Goal: Transaction & Acquisition: Book appointment/travel/reservation

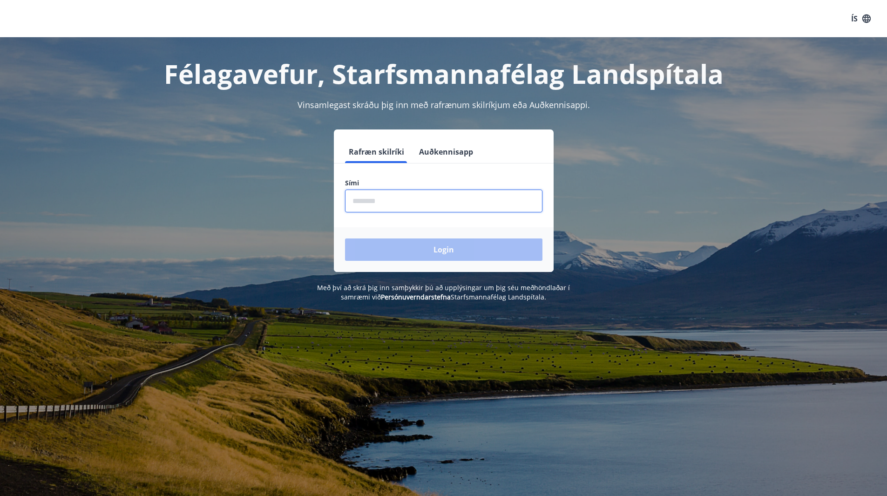
click at [368, 201] on input "phone" at bounding box center [443, 201] width 197 height 23
type input "********"
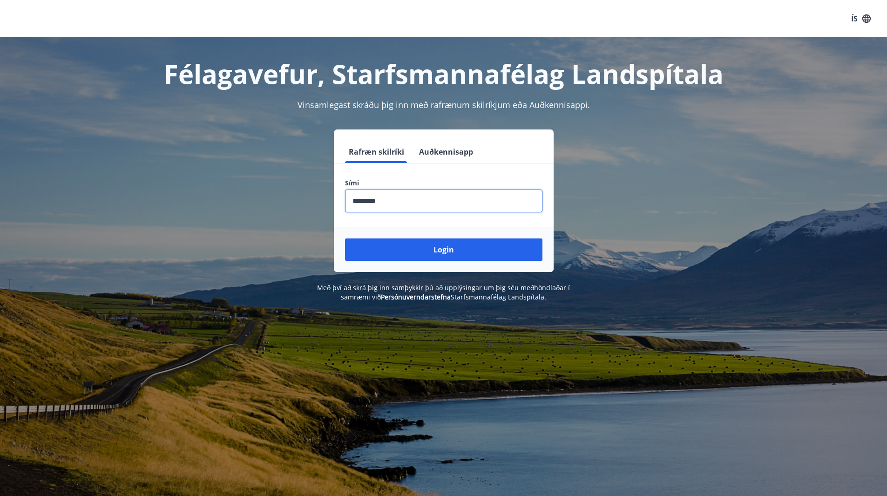
click at [438, 250] on button "Login" at bounding box center [443, 249] width 197 height 22
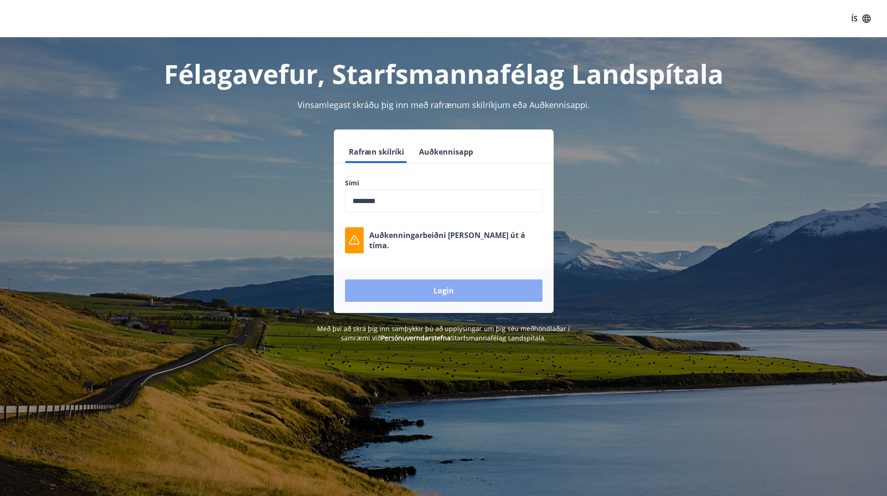
click at [441, 291] on button "Login" at bounding box center [443, 290] width 197 height 22
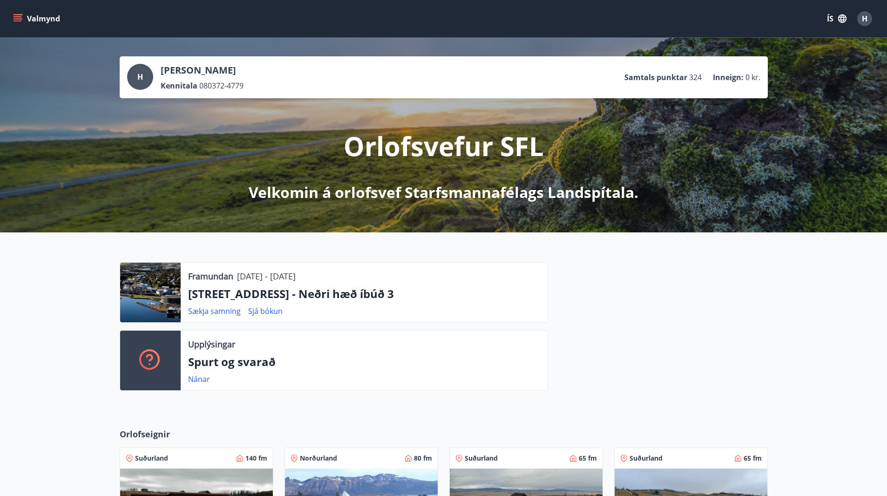
click at [34, 20] on button "Valmynd" at bounding box center [37, 18] width 53 height 17
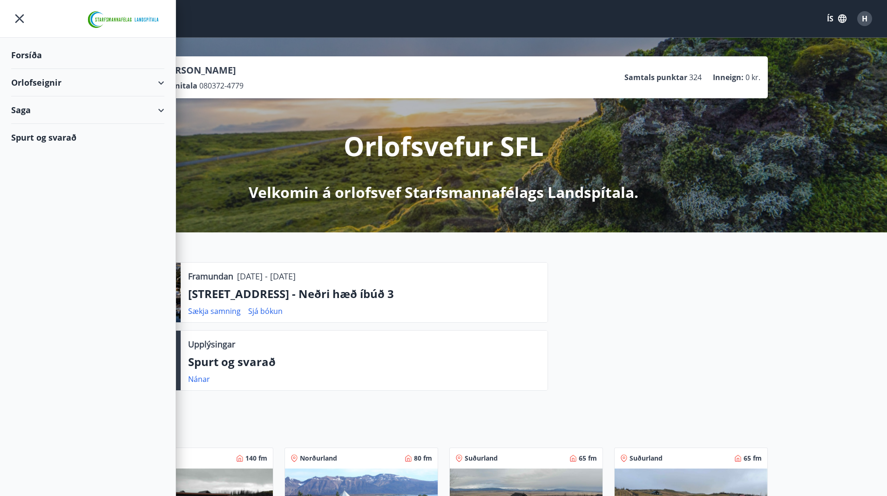
click at [162, 82] on div "Orlofseignir" at bounding box center [87, 82] width 153 height 27
click at [51, 125] on div "Bókunardagatal" at bounding box center [88, 126] width 138 height 20
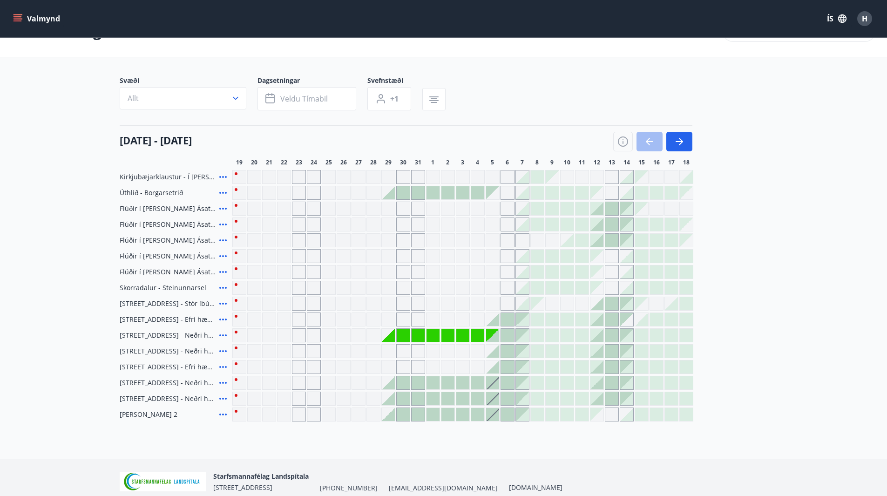
scroll to position [47, 0]
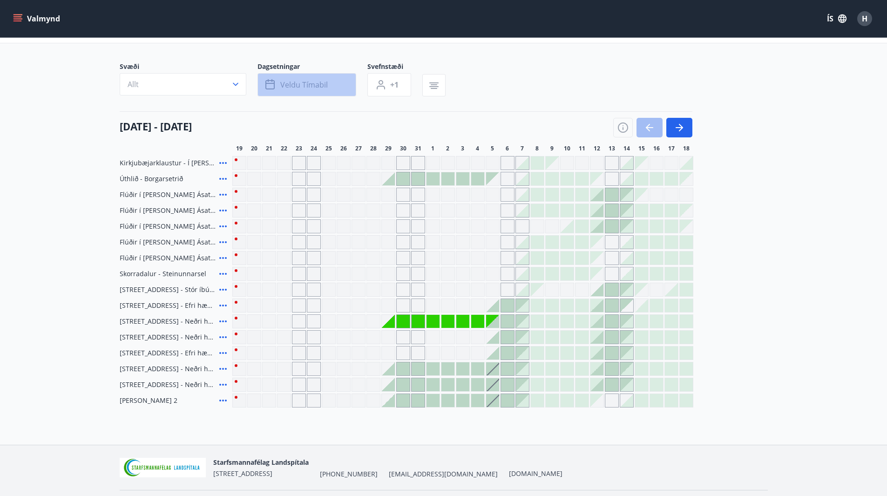
click at [294, 84] on span "Veldu tímabil" at bounding box center [303, 85] width 47 height 10
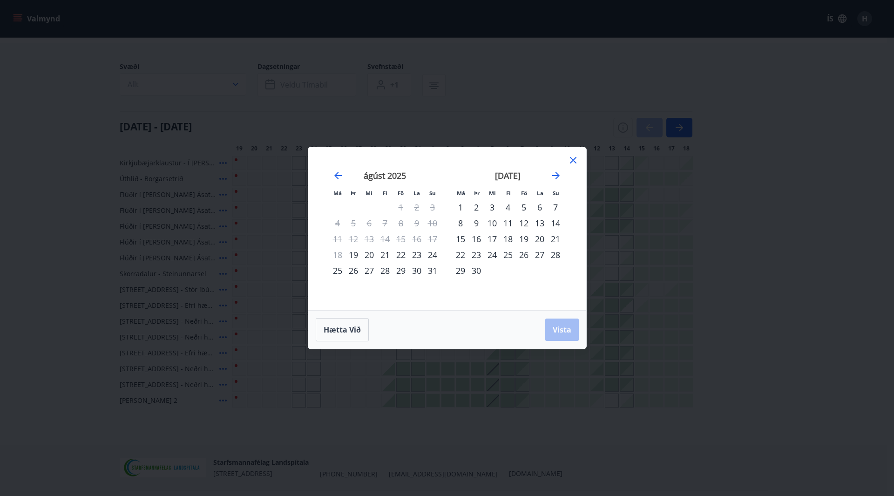
click at [525, 208] on div "5" at bounding box center [524, 207] width 16 height 16
click at [557, 205] on div "7" at bounding box center [556, 207] width 16 height 16
click at [568, 332] on span "Vista" at bounding box center [562, 330] width 19 height 10
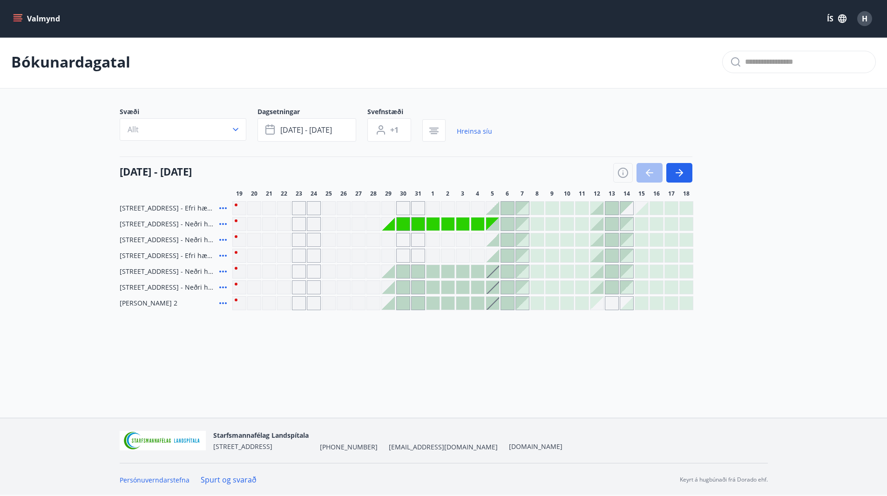
scroll to position [1, 0]
click at [35, 20] on button "Valmynd" at bounding box center [37, 18] width 53 height 17
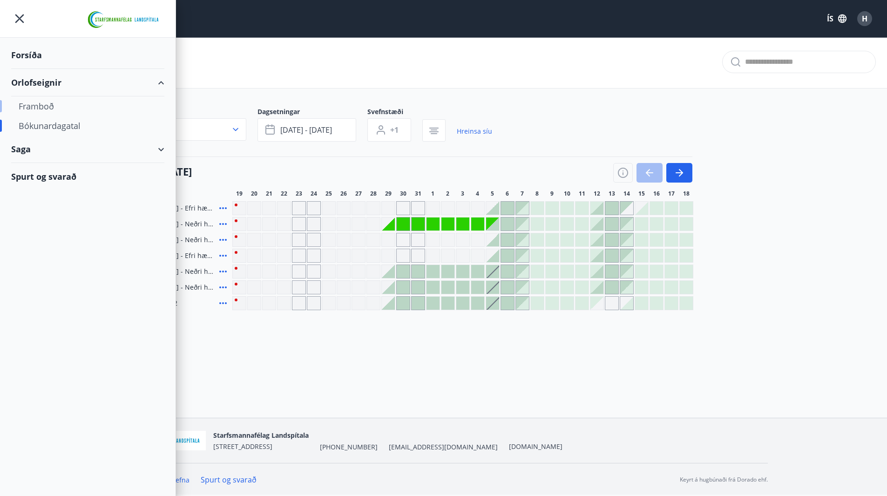
click at [46, 108] on div "Framboð" at bounding box center [88, 106] width 138 height 20
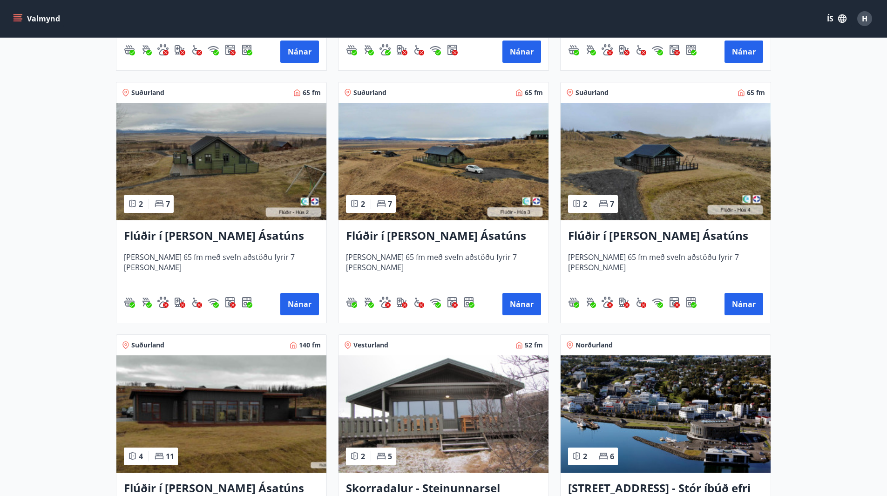
scroll to position [605, 0]
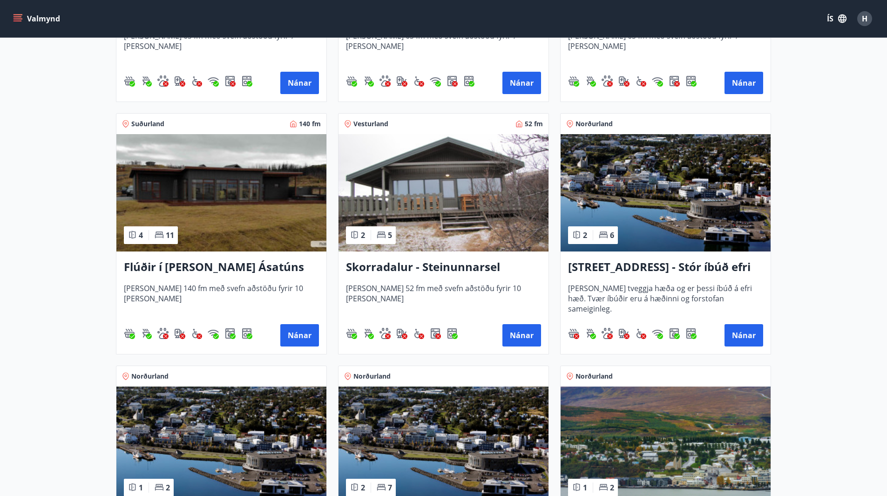
click at [652, 266] on h3 "[STREET_ADDRESS] - Stór íbúð efri hæð íbúð 1" at bounding box center [665, 267] width 195 height 17
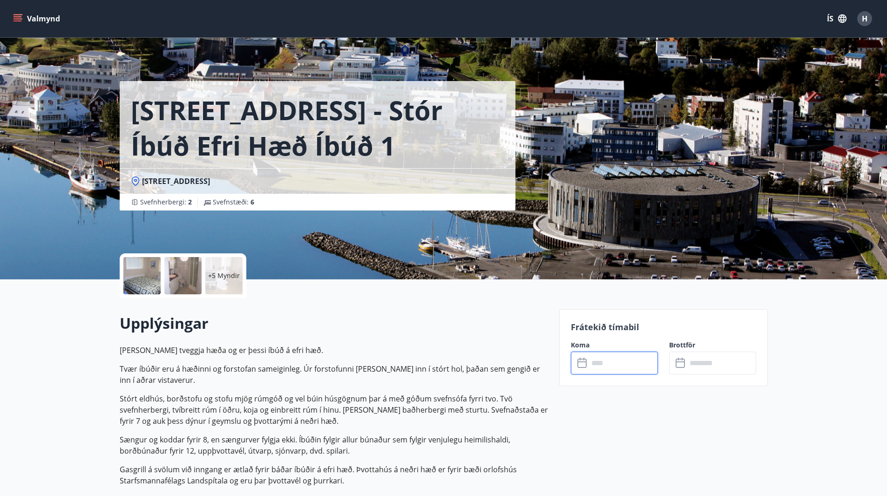
click at [609, 368] on input "text" at bounding box center [623, 363] width 69 height 23
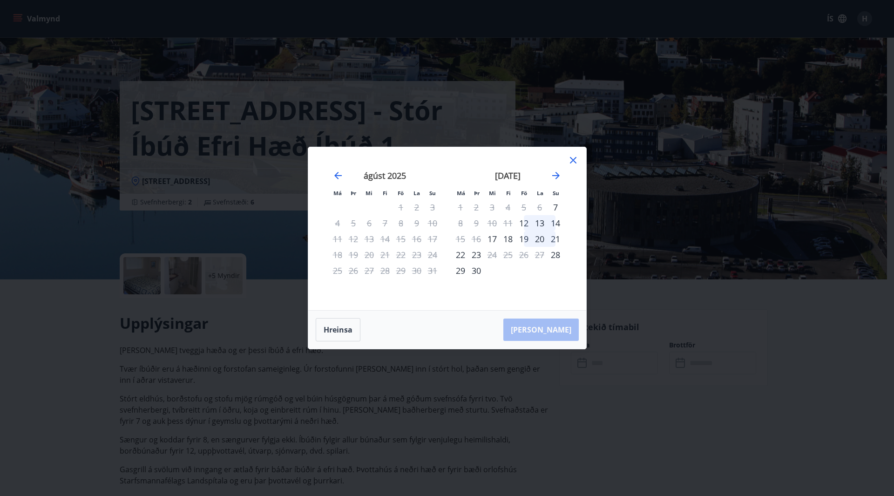
click at [574, 159] on icon at bounding box center [573, 160] width 11 height 11
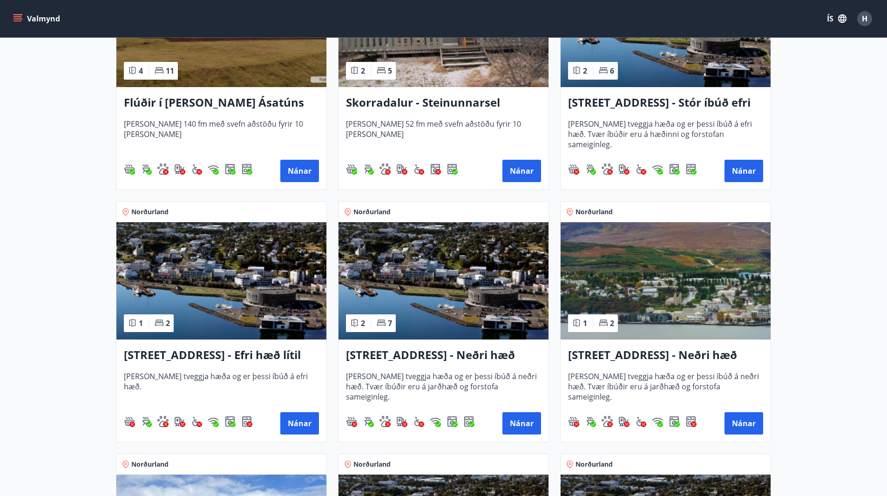
scroll to position [793, 0]
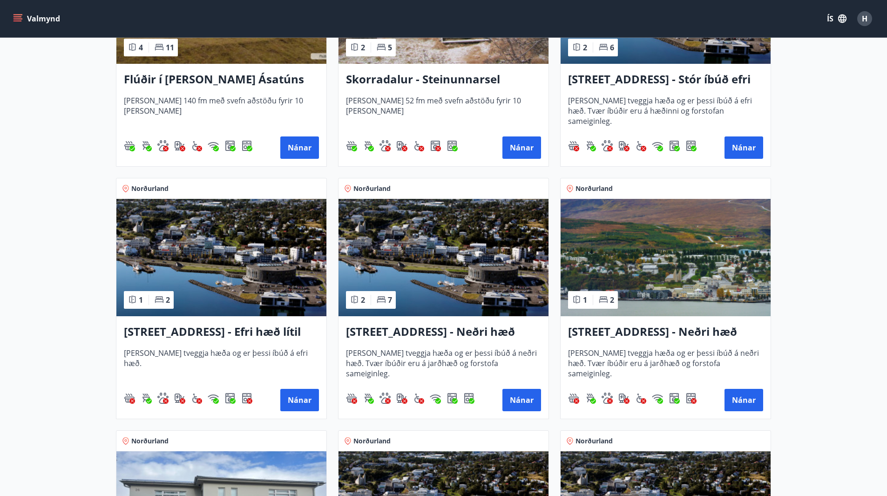
click at [435, 333] on h3 "[STREET_ADDRESS] - Neðri hæð íbúð 3" at bounding box center [443, 332] width 195 height 17
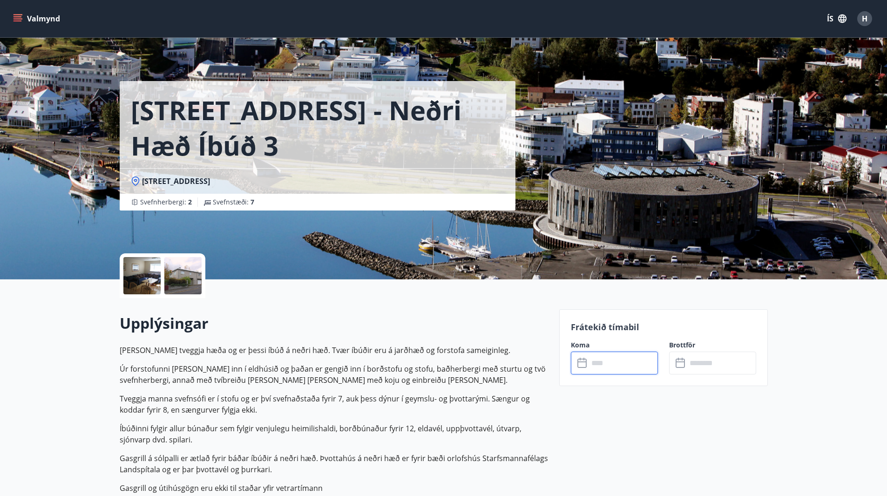
click at [612, 370] on input "text" at bounding box center [623, 363] width 69 height 23
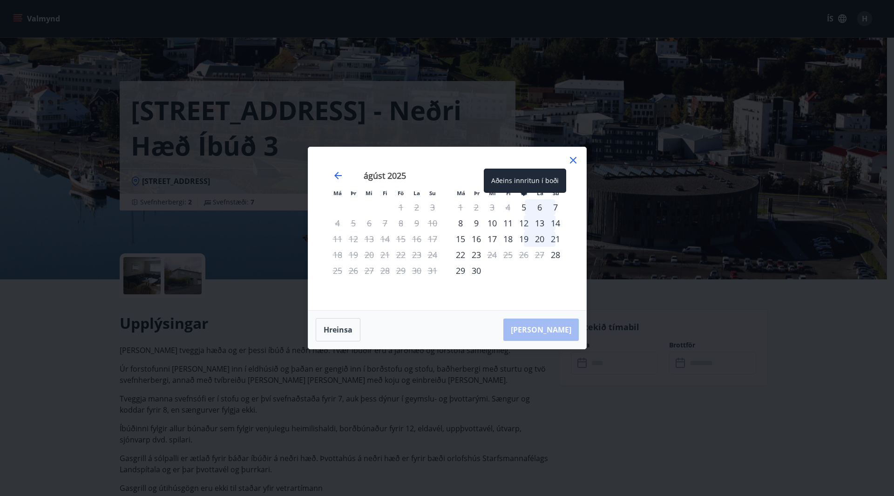
click at [526, 209] on div "5" at bounding box center [524, 207] width 16 height 16
click at [461, 225] on div "8" at bounding box center [461, 223] width 16 height 16
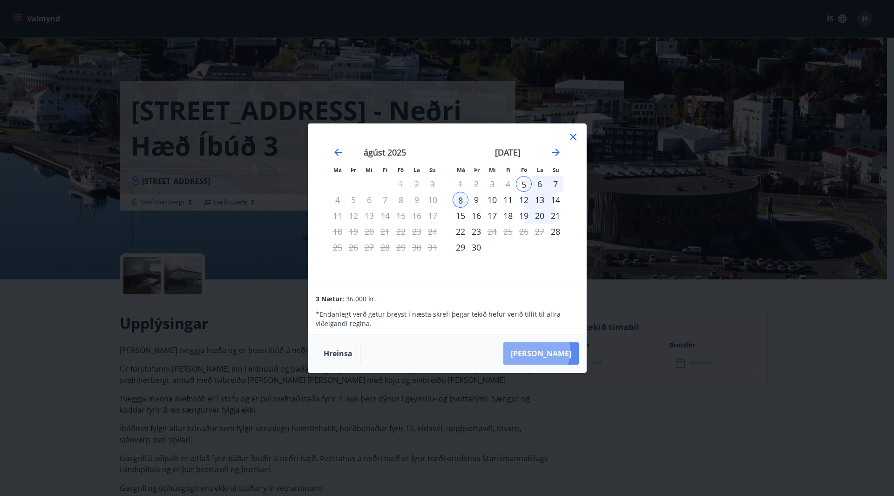
click at [565, 351] on button "[PERSON_NAME]" at bounding box center [540, 353] width 75 height 22
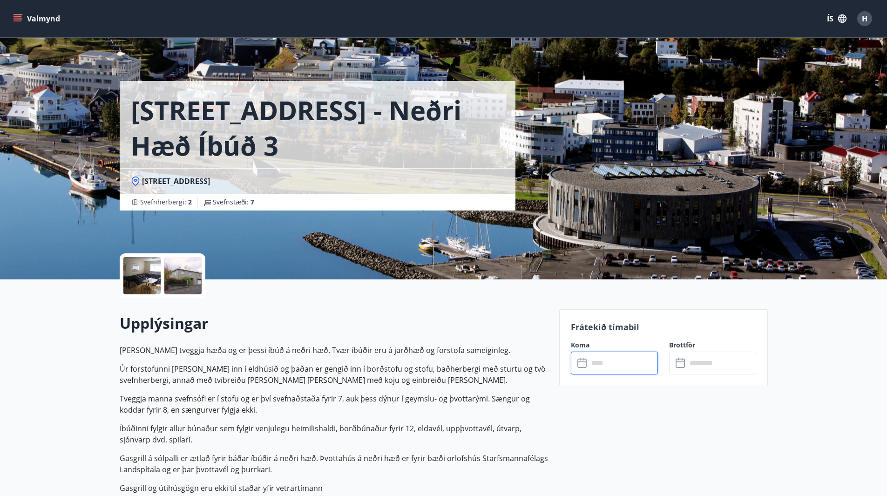
type input "******"
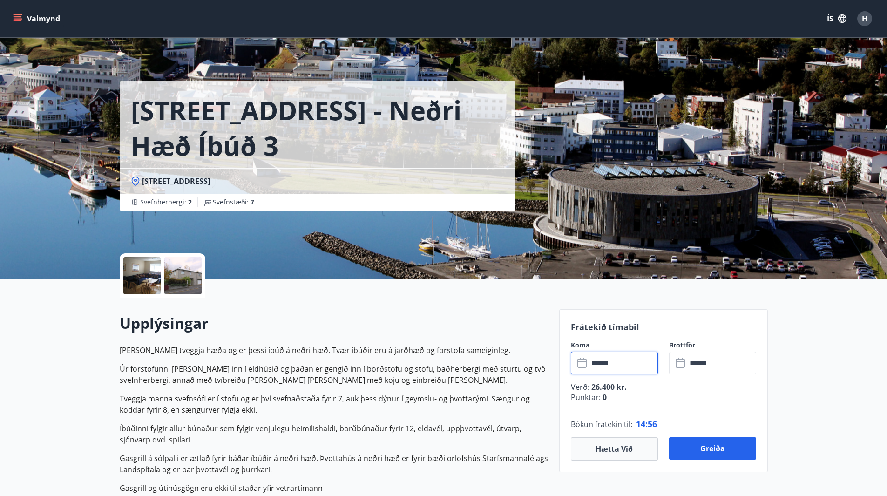
click at [623, 360] on input "******" at bounding box center [623, 363] width 69 height 23
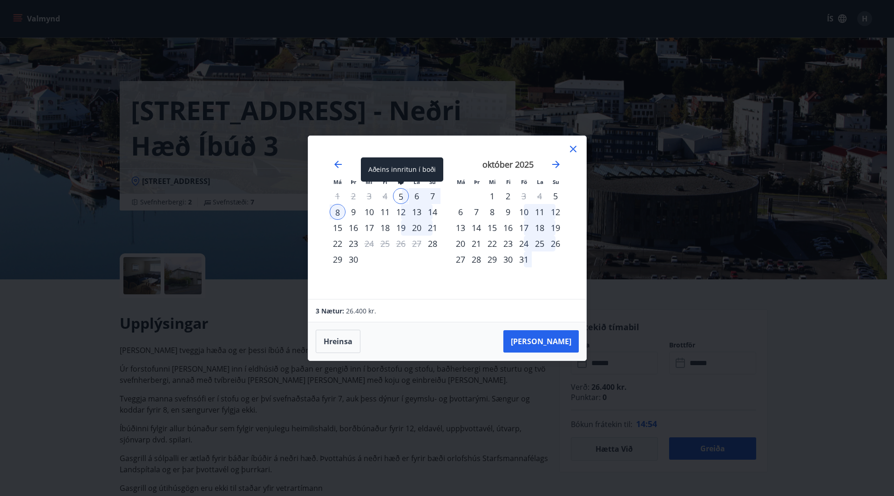
click at [401, 195] on div "5" at bounding box center [401, 196] width 16 height 16
click at [433, 196] on div "7" at bounding box center [433, 196] width 16 height 16
click at [402, 195] on div "5" at bounding box center [401, 196] width 16 height 16
click at [433, 197] on div "7" at bounding box center [433, 196] width 16 height 16
click at [405, 211] on div "12" at bounding box center [401, 212] width 16 height 16
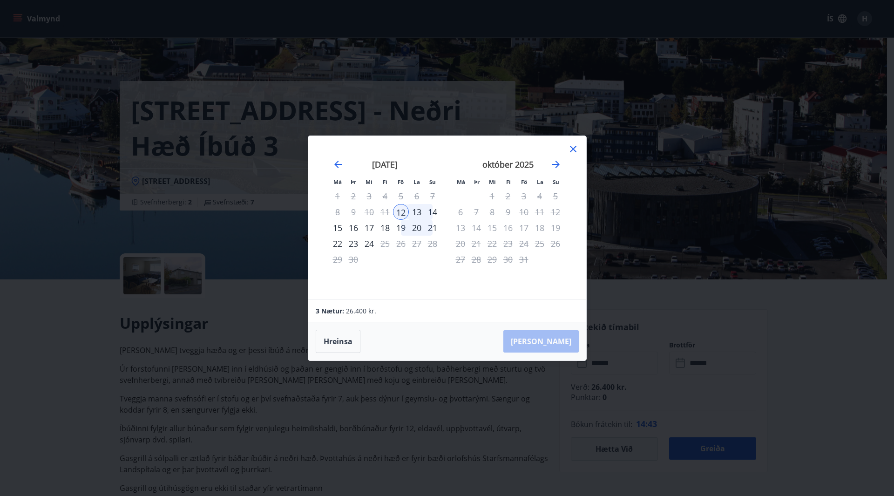
click at [402, 196] on div "5" at bounding box center [401, 196] width 16 height 16
click at [405, 194] on div "5" at bounding box center [401, 196] width 16 height 16
click at [576, 150] on icon at bounding box center [573, 148] width 11 height 11
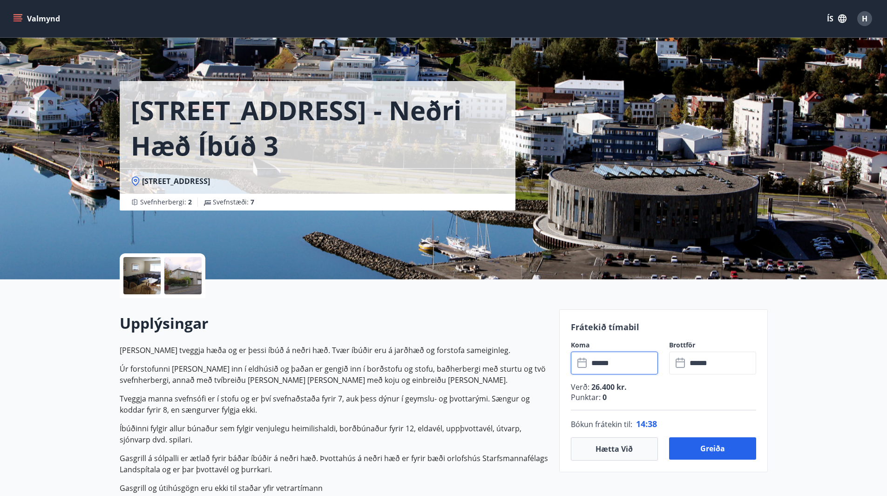
click at [620, 366] on input "******" at bounding box center [623, 363] width 69 height 23
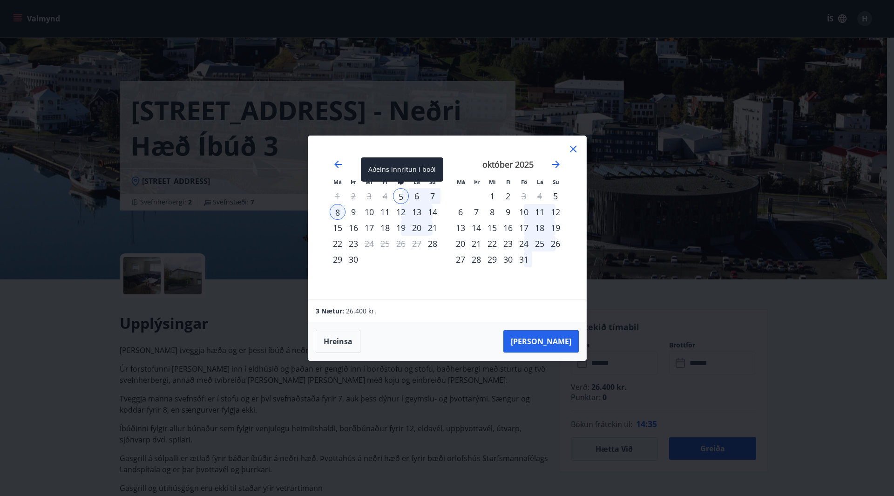
click at [402, 194] on div "5" at bounding box center [401, 196] width 16 height 16
click at [430, 194] on div "7" at bounding box center [433, 196] width 16 height 16
click at [562, 344] on button "[PERSON_NAME]" at bounding box center [540, 341] width 75 height 22
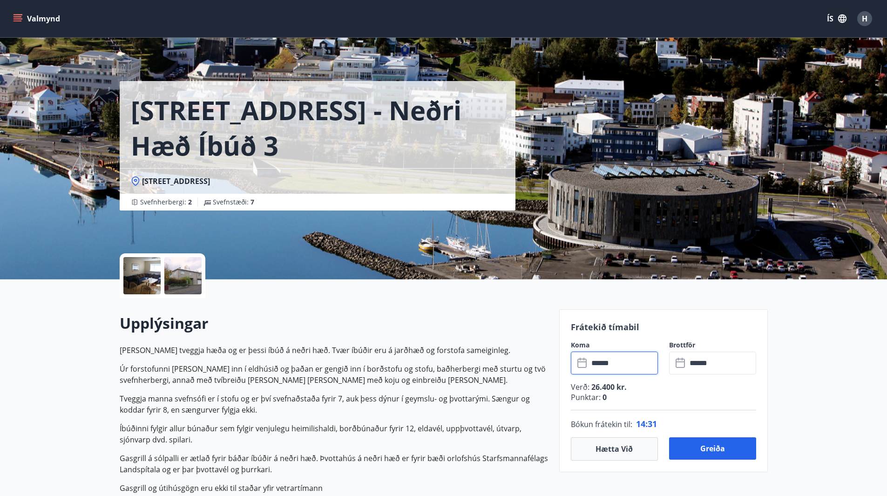
type input "******"
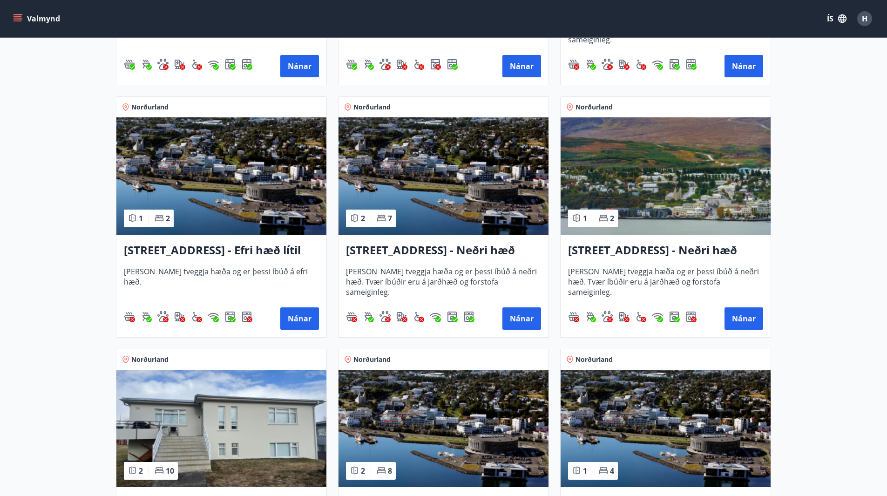
scroll to position [885, 0]
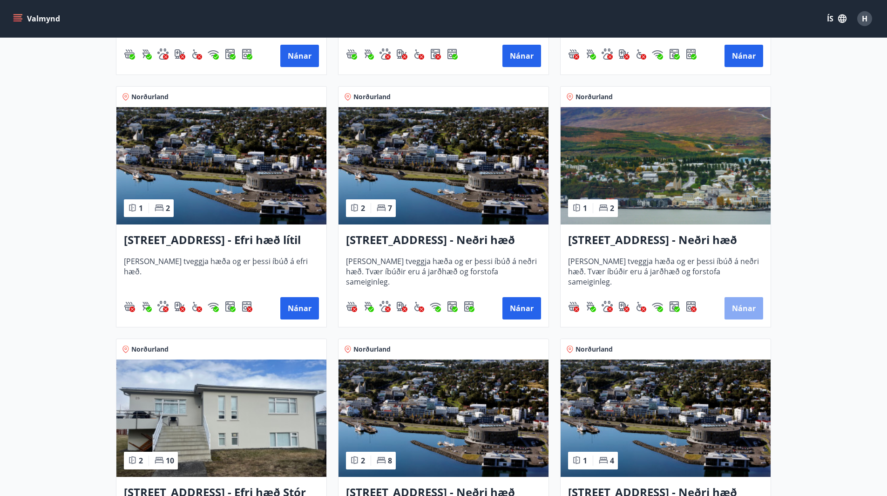
click at [741, 307] on button "Nánar" at bounding box center [743, 308] width 39 height 22
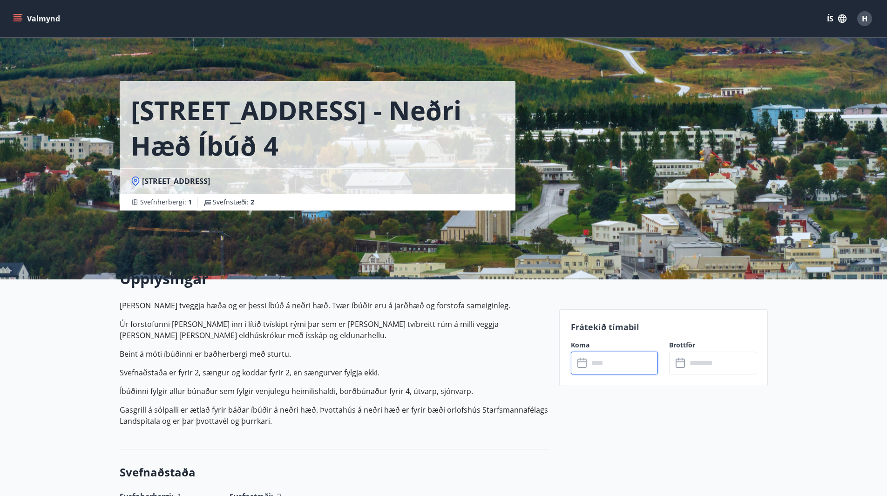
click at [611, 366] on input "text" at bounding box center [623, 363] width 69 height 23
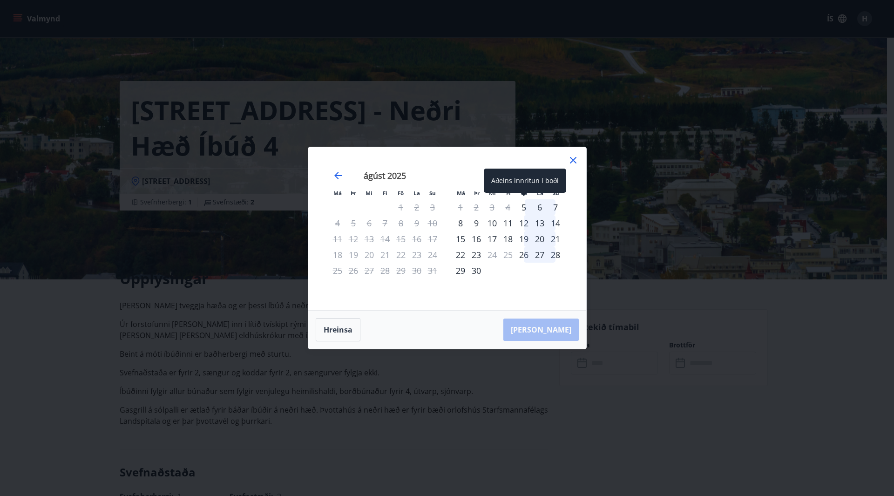
click at [524, 209] on div "5" at bounding box center [524, 207] width 16 height 16
click at [557, 209] on div "7" at bounding box center [556, 207] width 16 height 16
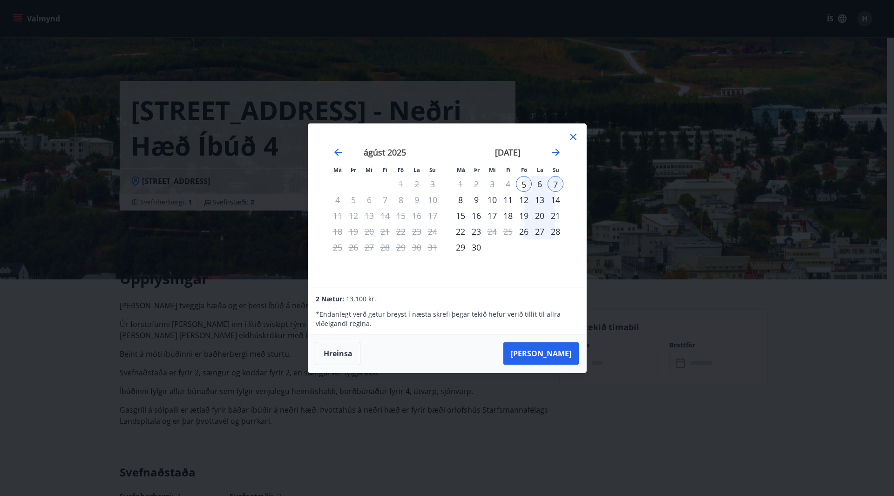
click at [574, 133] on icon at bounding box center [573, 136] width 11 height 11
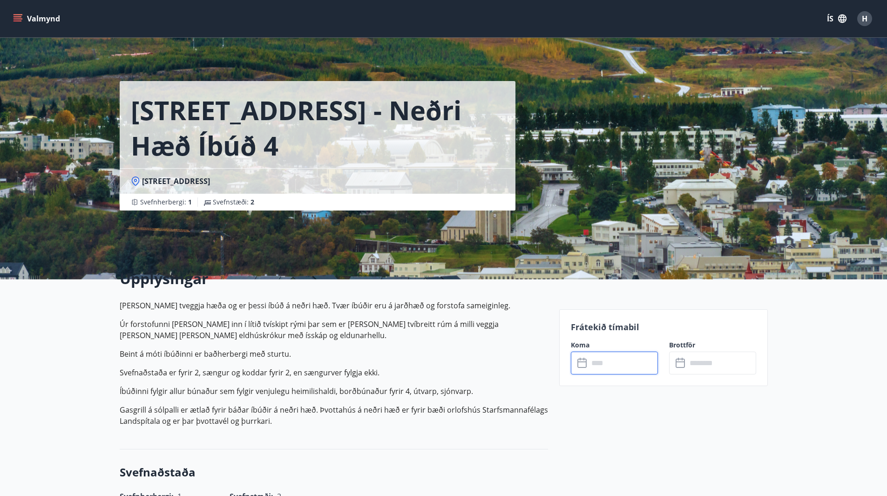
click at [604, 366] on input "text" at bounding box center [623, 363] width 69 height 23
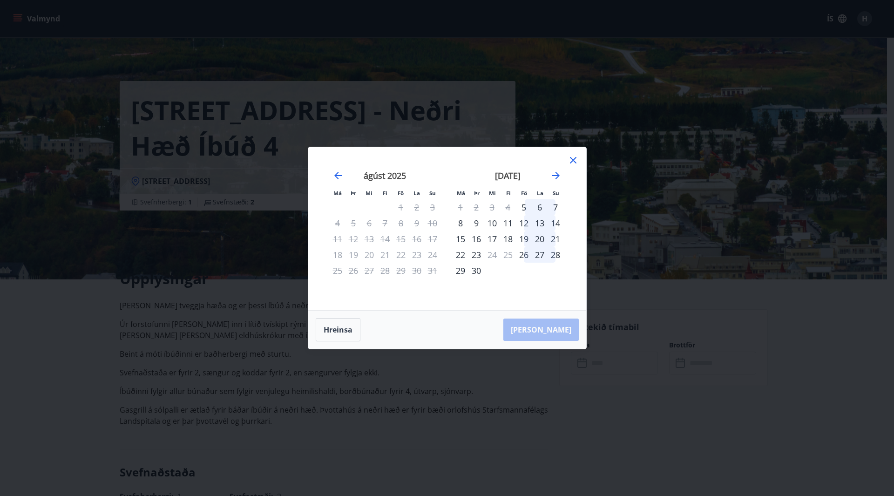
click at [509, 209] on div "4" at bounding box center [508, 207] width 16 height 16
click at [508, 224] on div "11" at bounding box center [508, 223] width 16 height 16
click at [557, 222] on div "14" at bounding box center [556, 223] width 16 height 16
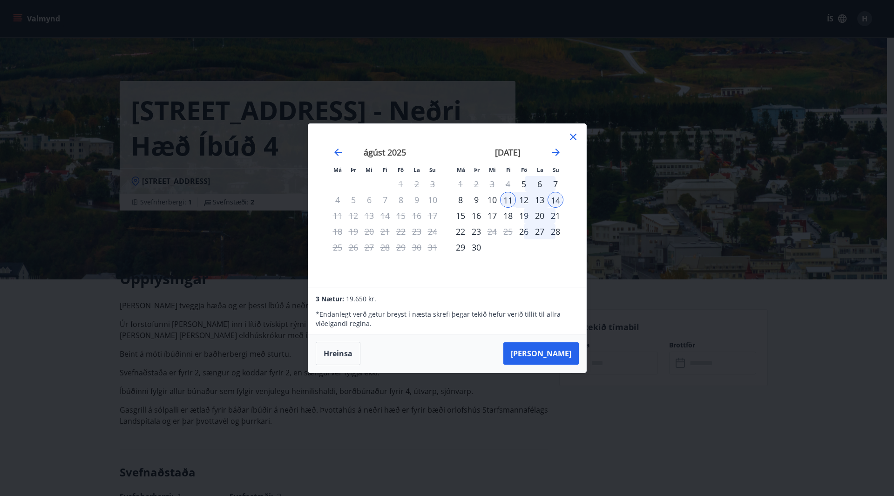
click at [574, 138] on icon at bounding box center [573, 137] width 7 height 7
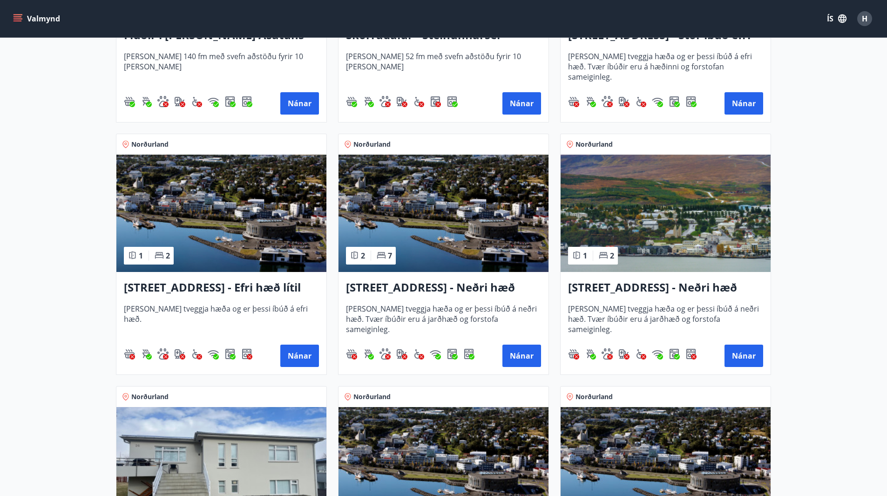
scroll to position [838, 0]
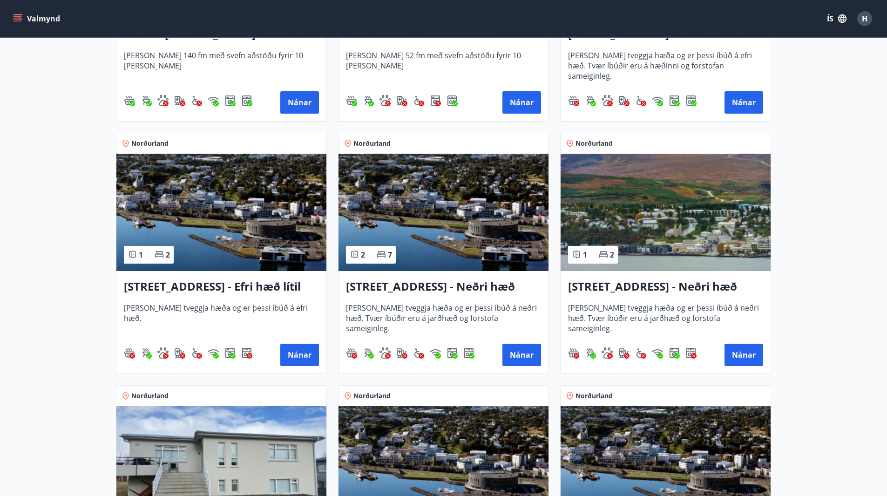
click at [251, 286] on h3 "[STREET_ADDRESS] - Efri hæð lítil íbúð 2" at bounding box center [221, 286] width 195 height 17
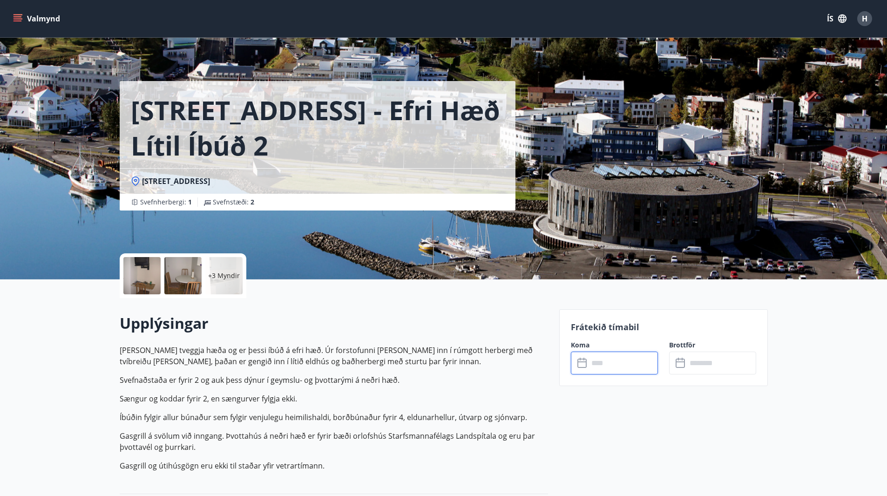
click at [622, 363] on input "text" at bounding box center [623, 363] width 69 height 23
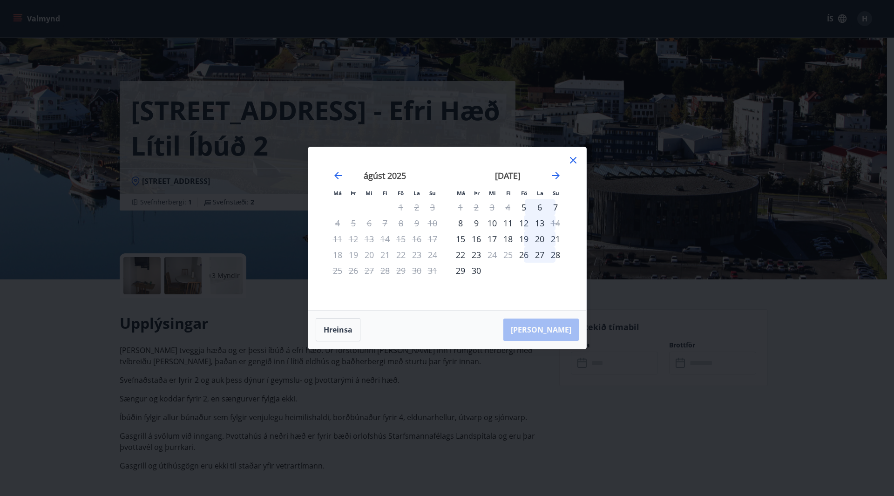
click at [572, 161] on icon at bounding box center [573, 160] width 7 height 7
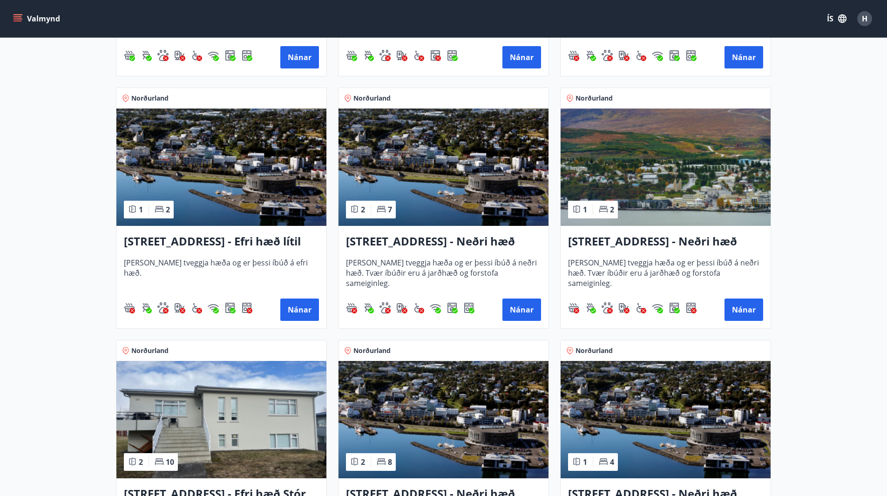
scroll to position [885, 0]
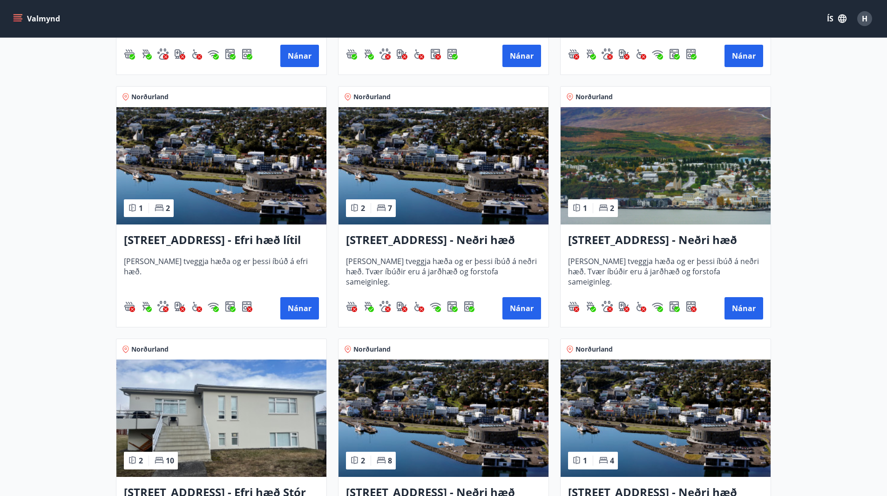
click at [650, 238] on h3 "[STREET_ADDRESS] - Neðri hæð íbúð 4" at bounding box center [665, 240] width 195 height 17
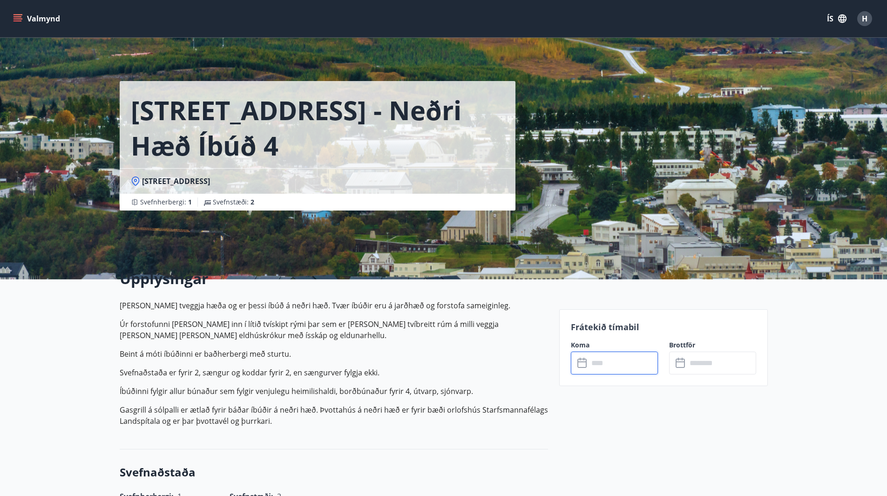
click at [605, 365] on input "text" at bounding box center [623, 363] width 69 height 23
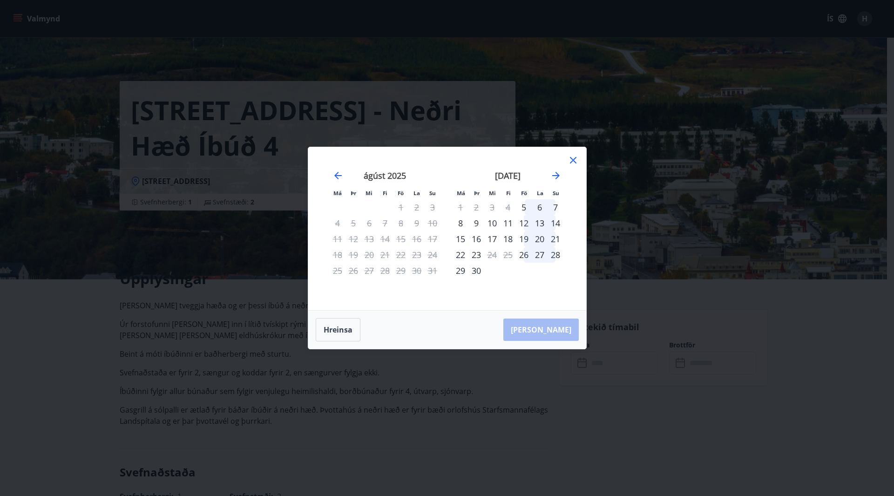
click at [578, 157] on icon at bounding box center [573, 160] width 11 height 11
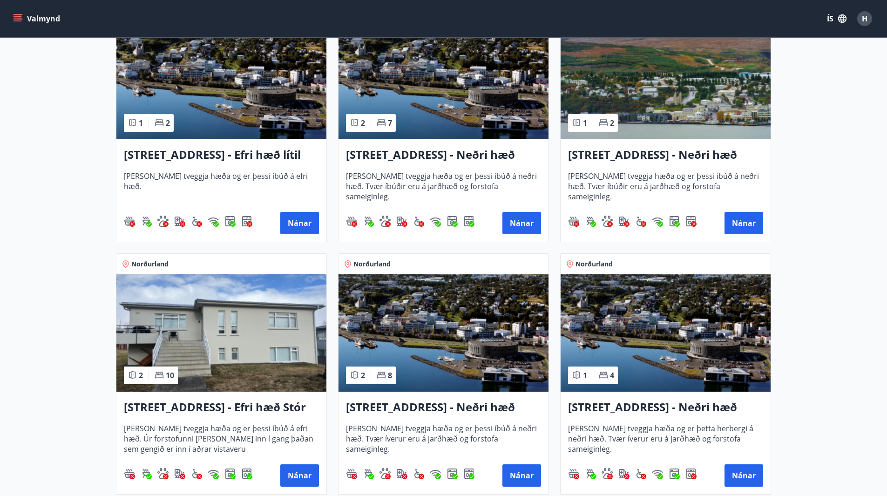
scroll to position [978, 0]
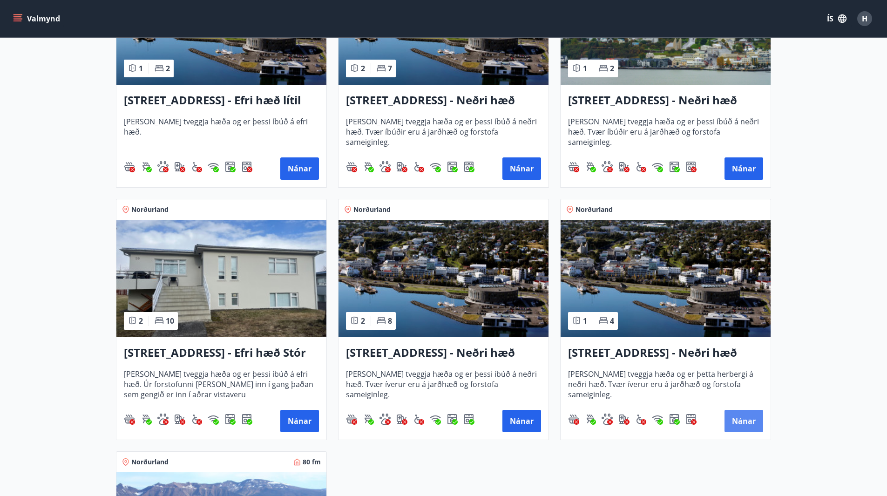
click at [739, 418] on button "Nánar" at bounding box center [743, 421] width 39 height 22
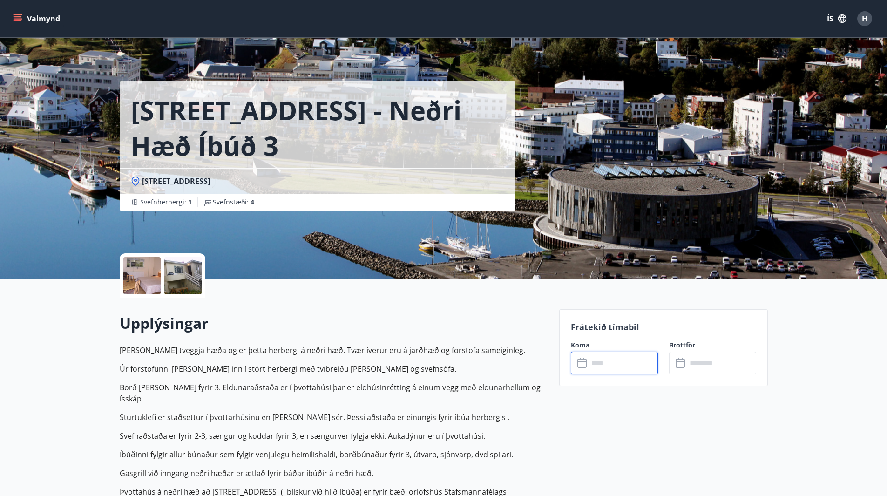
click at [603, 363] on input "text" at bounding box center [623, 363] width 69 height 23
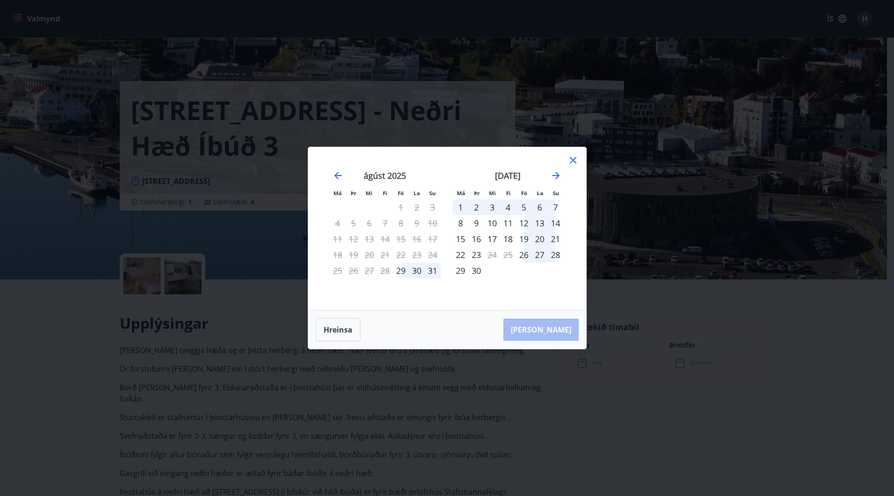
click at [508, 208] on div "4" at bounding box center [508, 207] width 16 height 16
click at [508, 205] on div "4" at bounding box center [508, 207] width 16 height 16
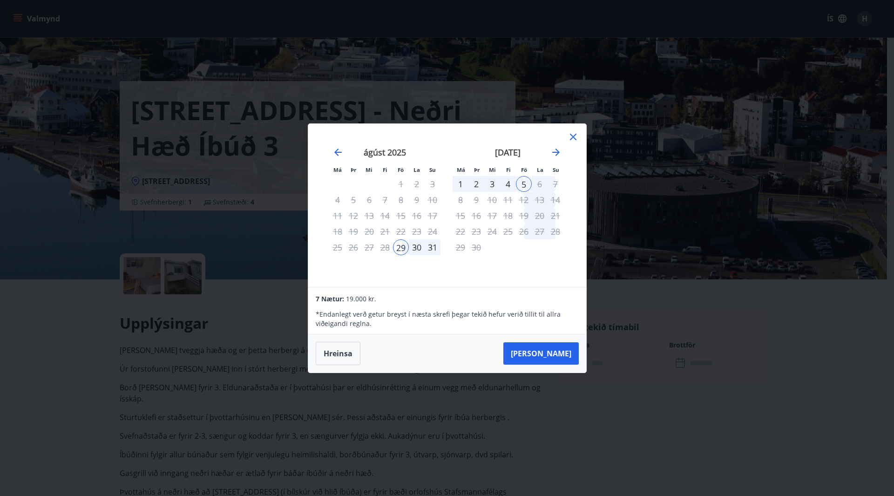
click at [508, 185] on div "4" at bounding box center [508, 184] width 16 height 16
click at [572, 137] on icon at bounding box center [573, 136] width 11 height 11
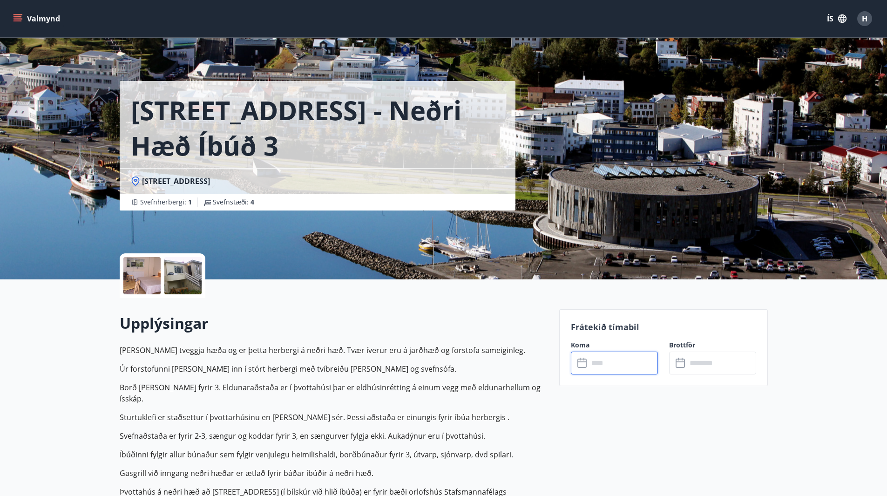
click at [607, 363] on input "text" at bounding box center [623, 363] width 69 height 23
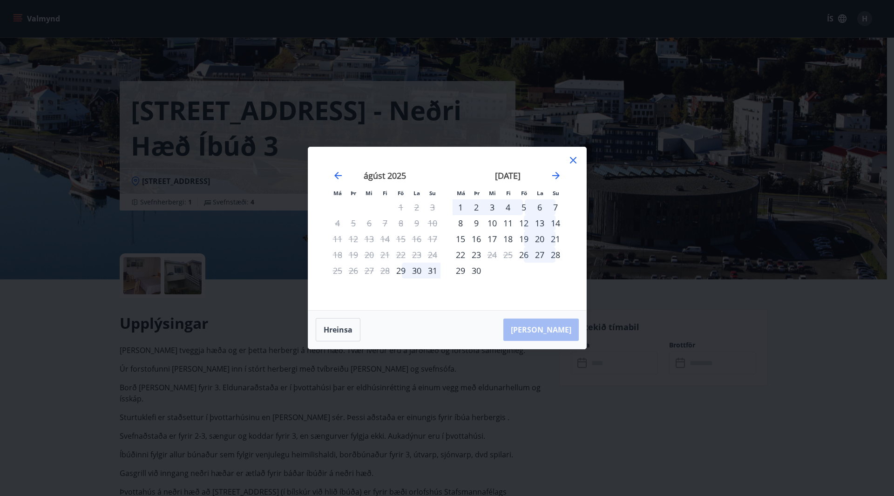
click at [509, 206] on div "4" at bounding box center [508, 207] width 16 height 16
click at [507, 208] on div "4" at bounding box center [508, 207] width 16 height 16
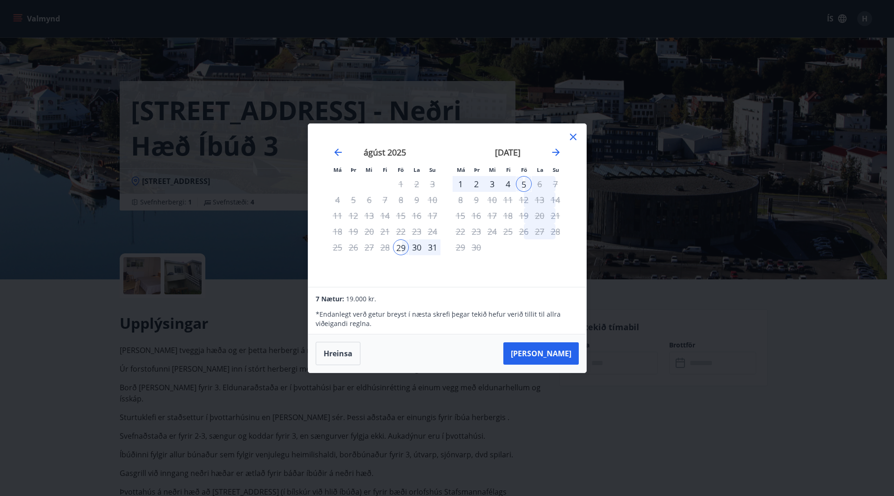
click at [506, 187] on div "4" at bounding box center [508, 184] width 16 height 16
click at [570, 139] on icon at bounding box center [573, 137] width 7 height 7
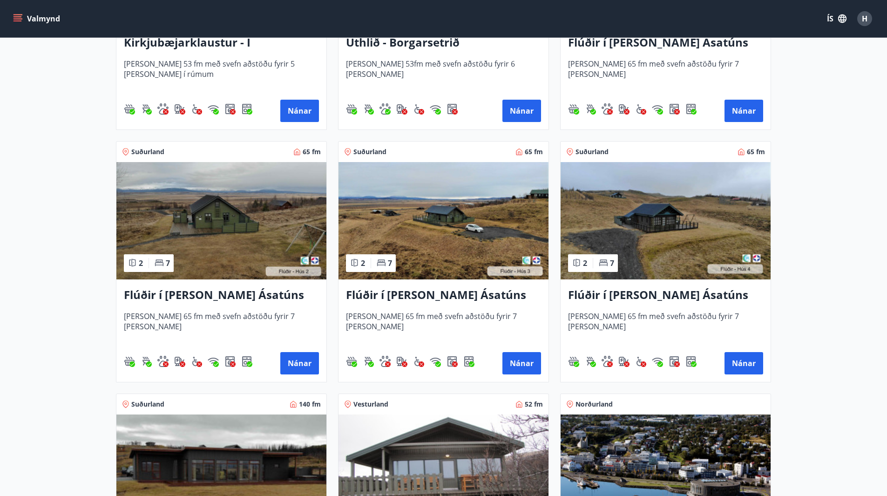
scroll to position [326, 0]
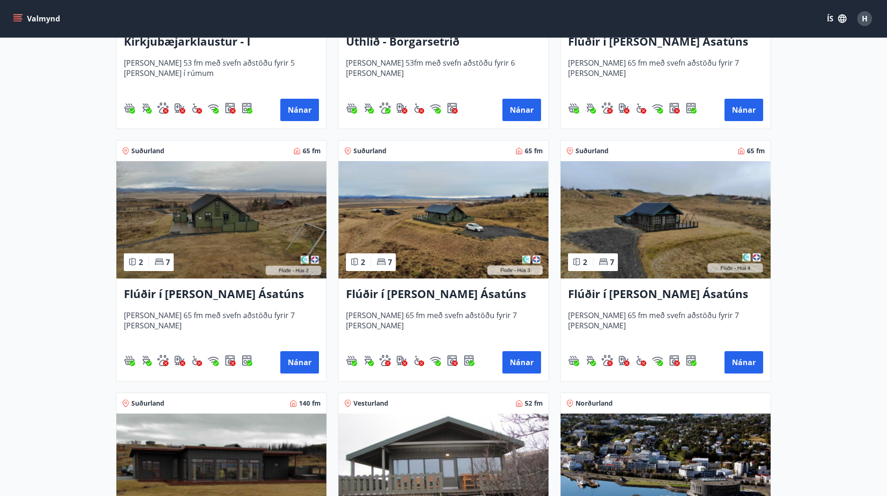
click at [437, 291] on h3 "Flúðir í [PERSON_NAME] Ásatúns hús 3 - í [GEOGRAPHIC_DATA]" at bounding box center [443, 294] width 195 height 17
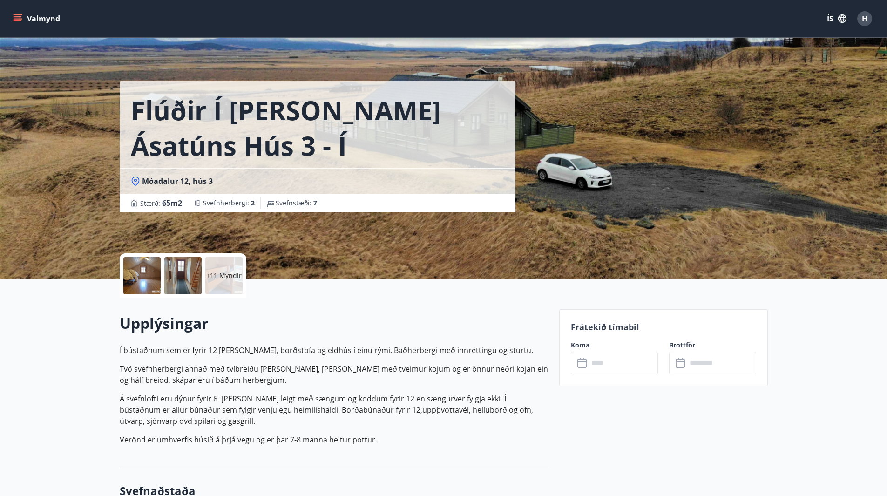
click at [615, 368] on input "text" at bounding box center [623, 363] width 69 height 23
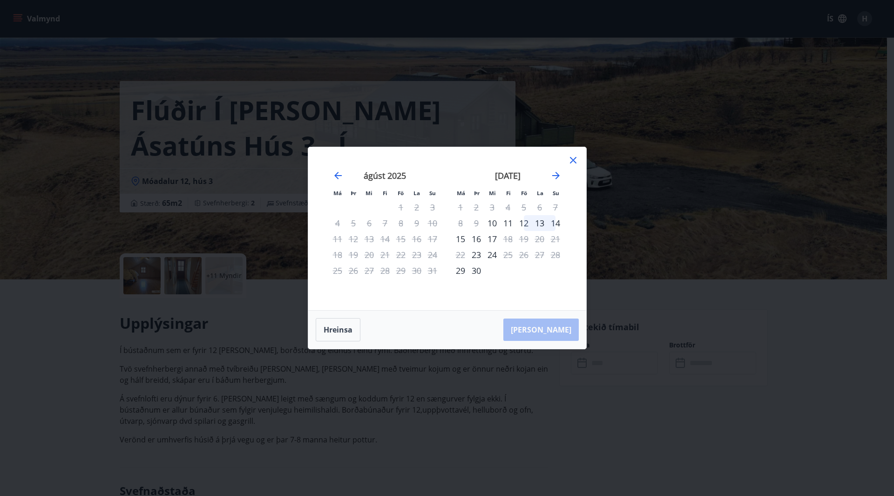
click at [526, 224] on div "12" at bounding box center [524, 223] width 16 height 16
click at [553, 223] on div "14" at bounding box center [556, 223] width 16 height 16
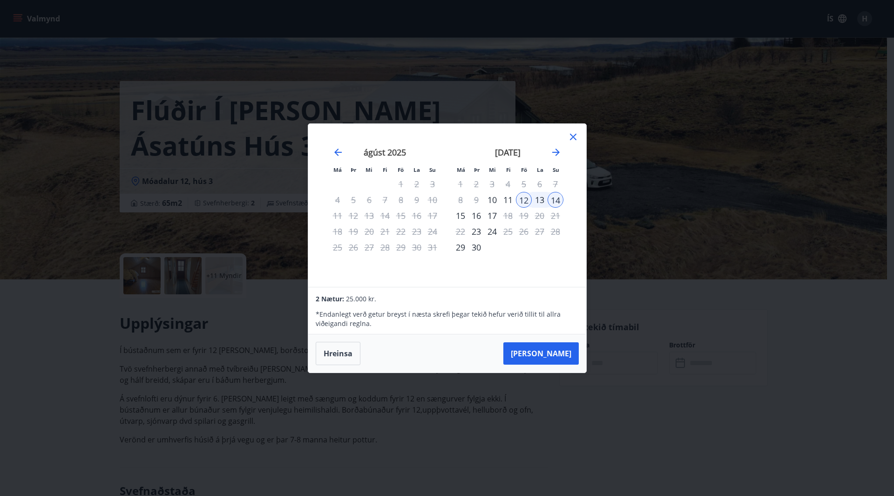
click at [573, 136] on icon at bounding box center [573, 137] width 7 height 7
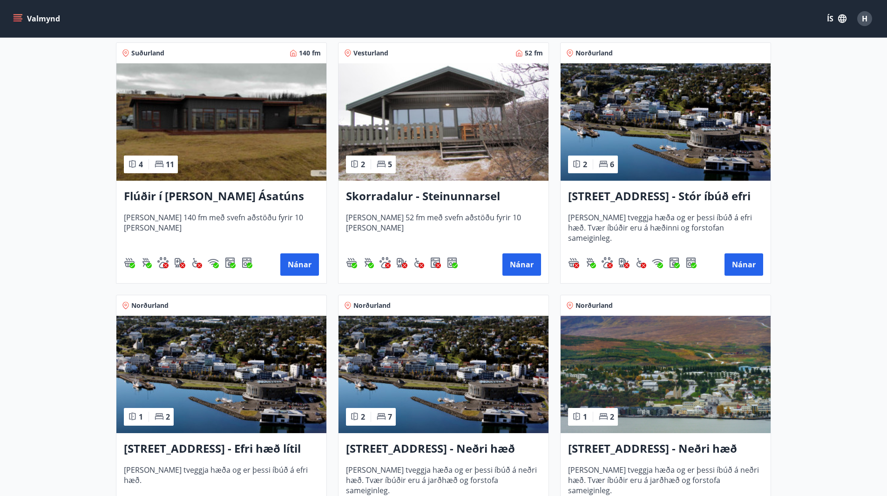
scroll to position [652, 0]
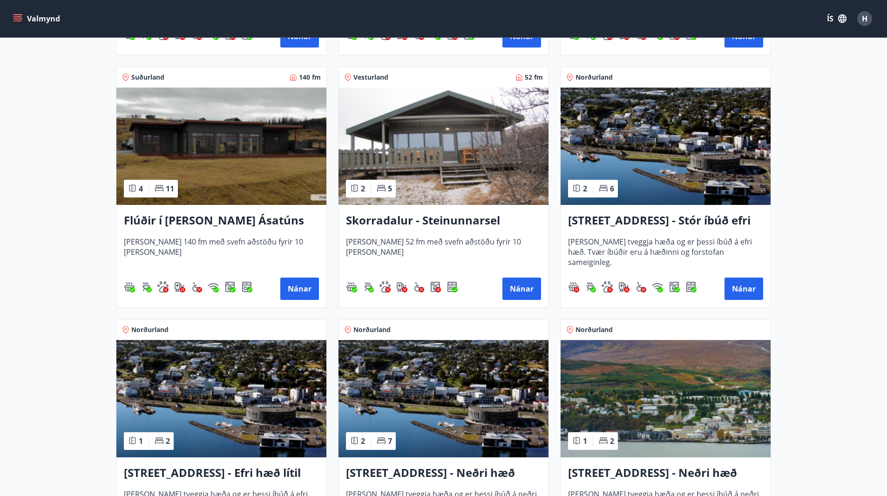
click at [653, 219] on h3 "[STREET_ADDRESS] - Stór íbúð efri hæð íbúð 1" at bounding box center [665, 220] width 195 height 17
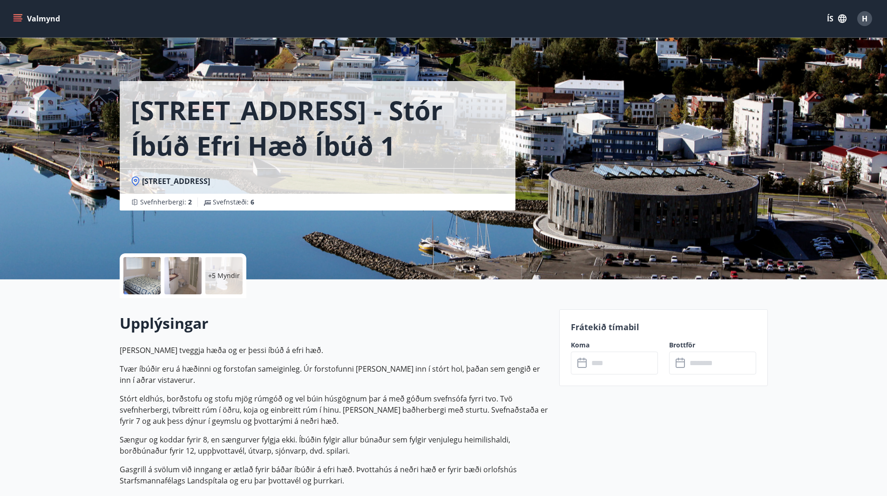
click at [223, 271] on p "+5 Myndir" at bounding box center [224, 275] width 32 height 9
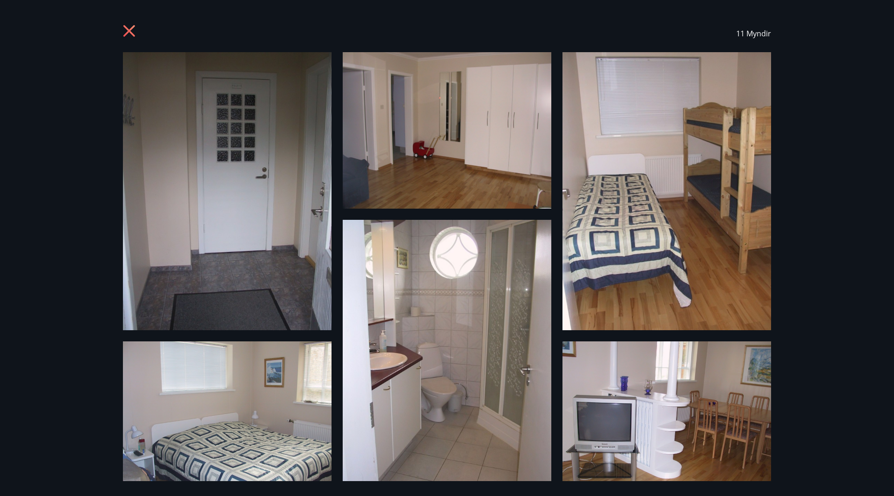
click at [129, 31] on icon at bounding box center [129, 31] width 2 height 2
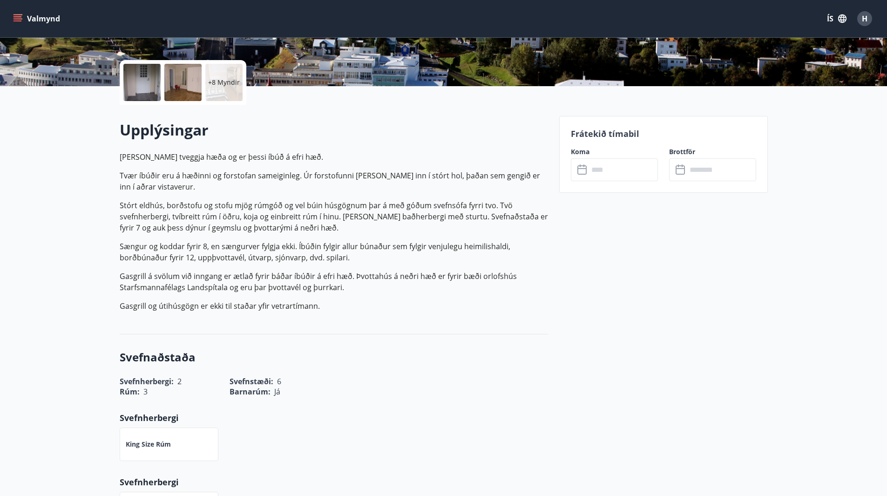
scroll to position [233, 0]
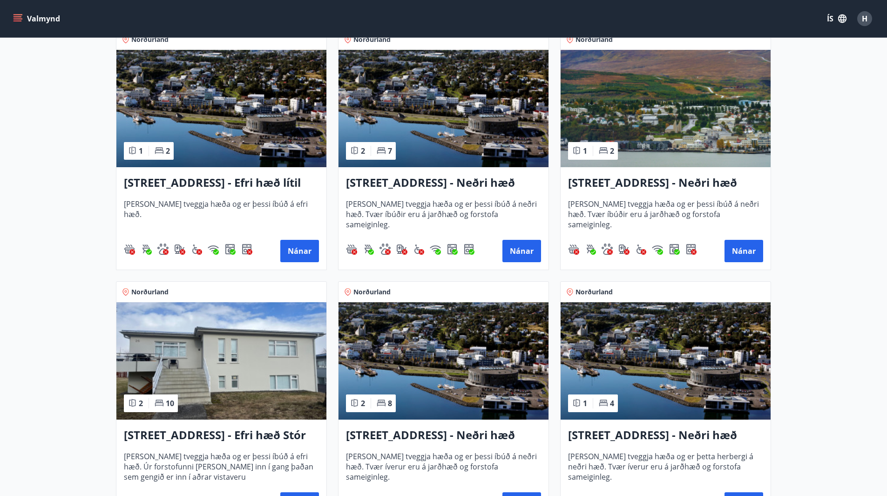
scroll to position [931, 0]
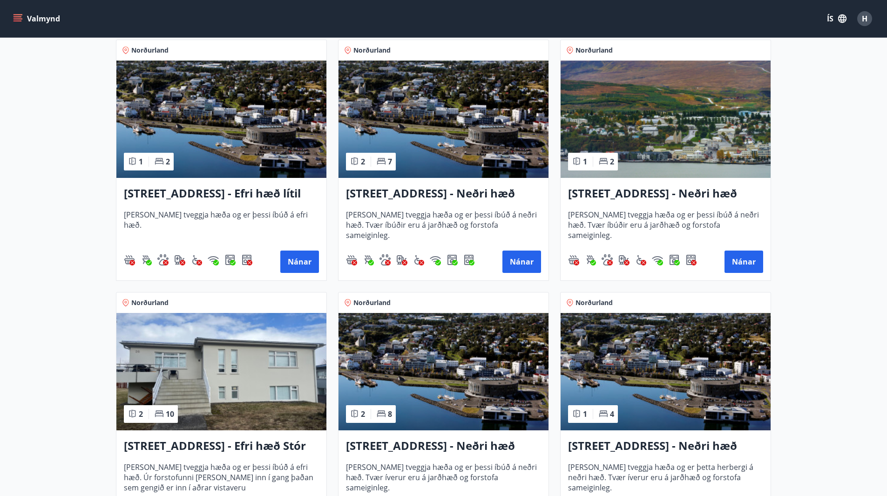
click at [406, 196] on h3 "[STREET_ADDRESS] - Neðri hæð íbúð 3" at bounding box center [443, 193] width 195 height 17
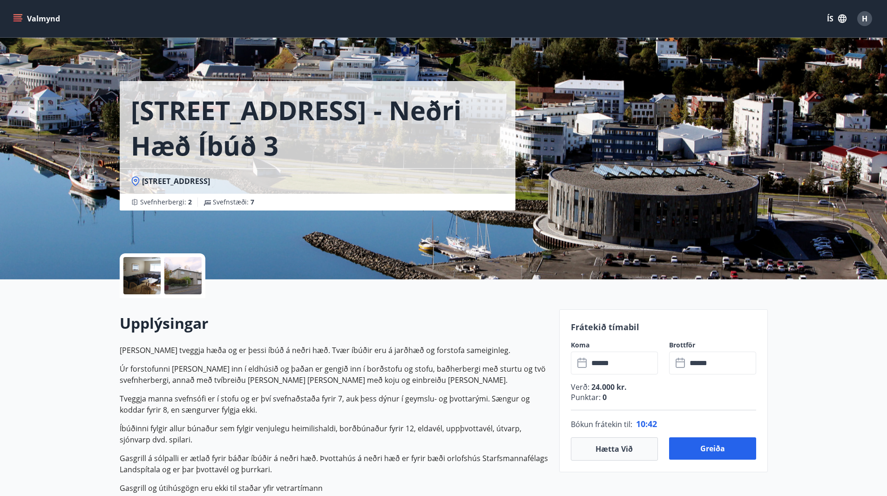
click at [145, 277] on div at bounding box center [141, 275] width 37 height 37
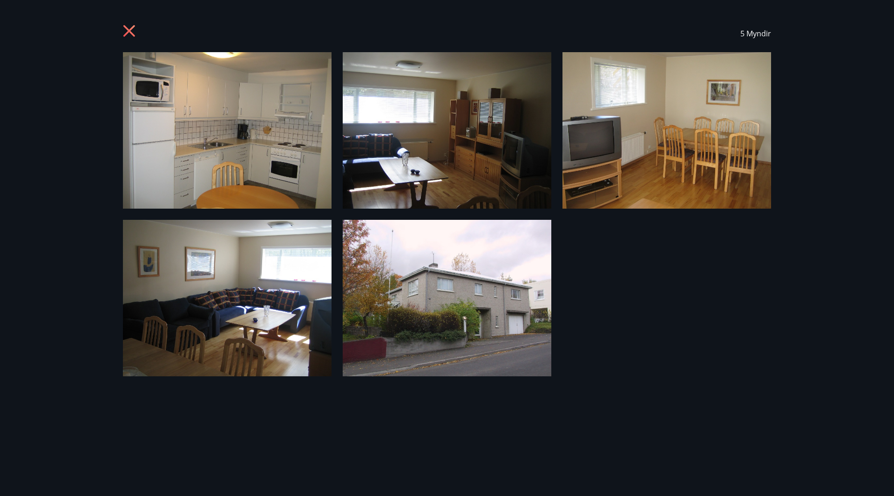
click at [130, 28] on icon at bounding box center [130, 32] width 15 height 15
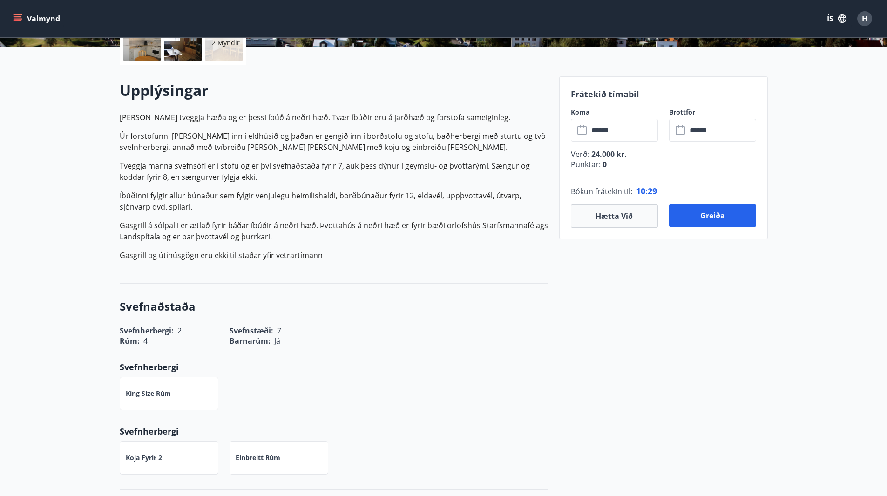
scroll to position [47, 0]
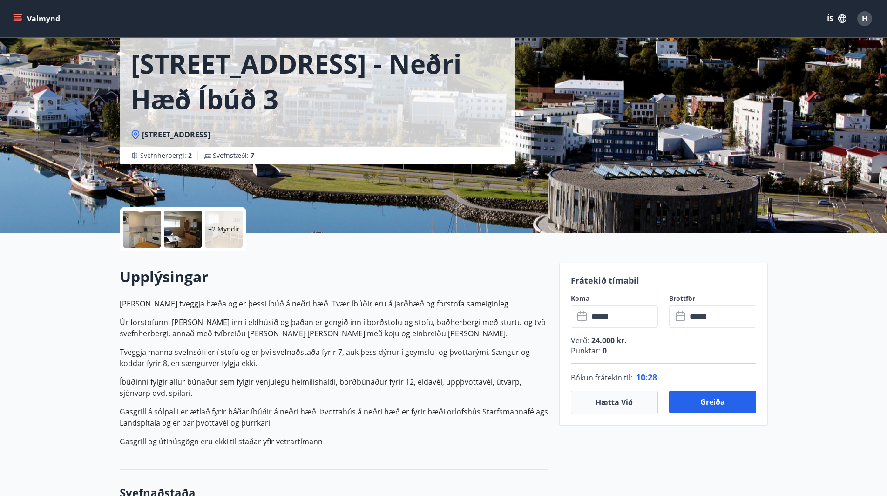
click at [216, 231] on p "+2 Myndir" at bounding box center [224, 228] width 32 height 9
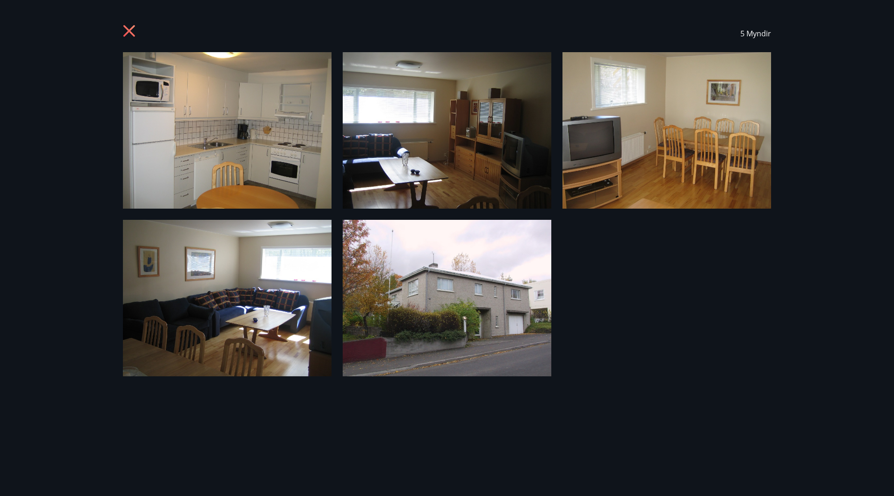
drag, startPoint x: 128, startPoint y: 32, endPoint x: 290, endPoint y: 35, distance: 161.6
click at [131, 32] on icon at bounding box center [129, 31] width 12 height 12
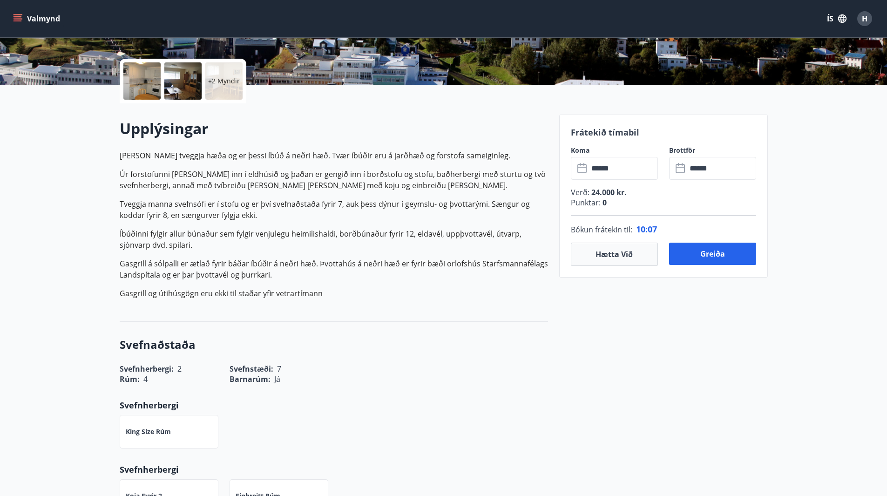
scroll to position [140, 0]
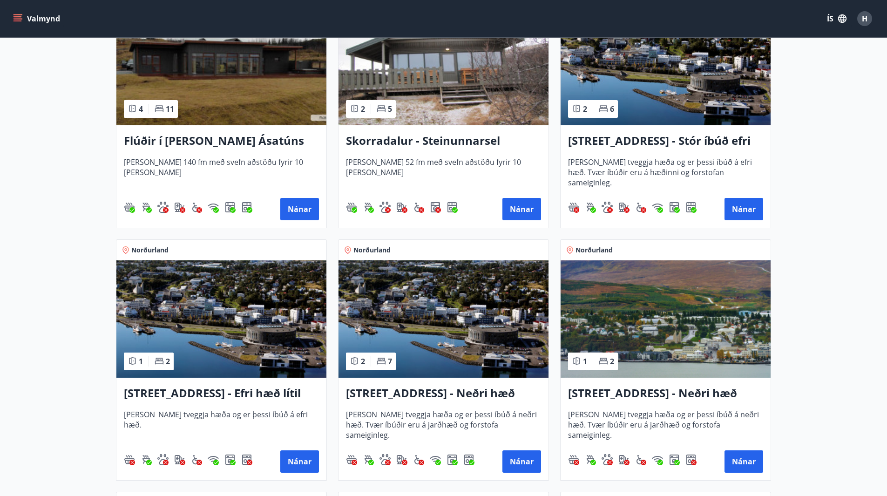
scroll to position [698, 0]
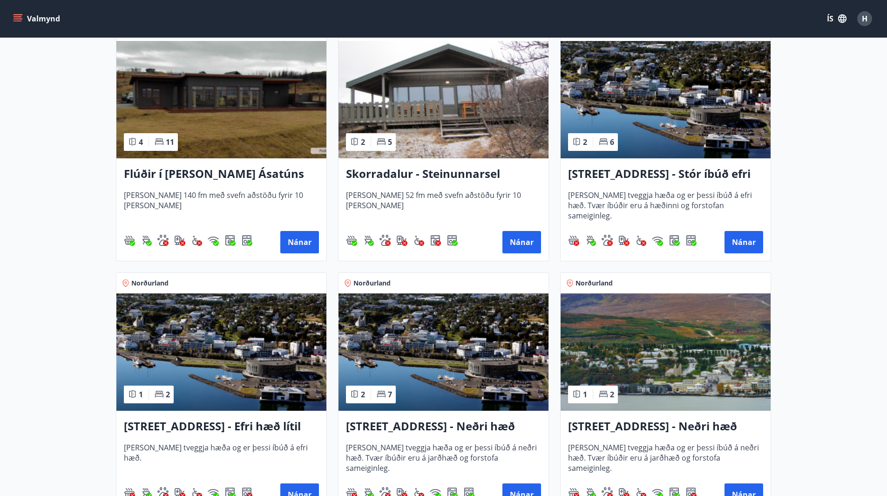
click at [699, 175] on h3 "[STREET_ADDRESS] - Stór íbúð efri hæð íbúð 1" at bounding box center [665, 174] width 195 height 17
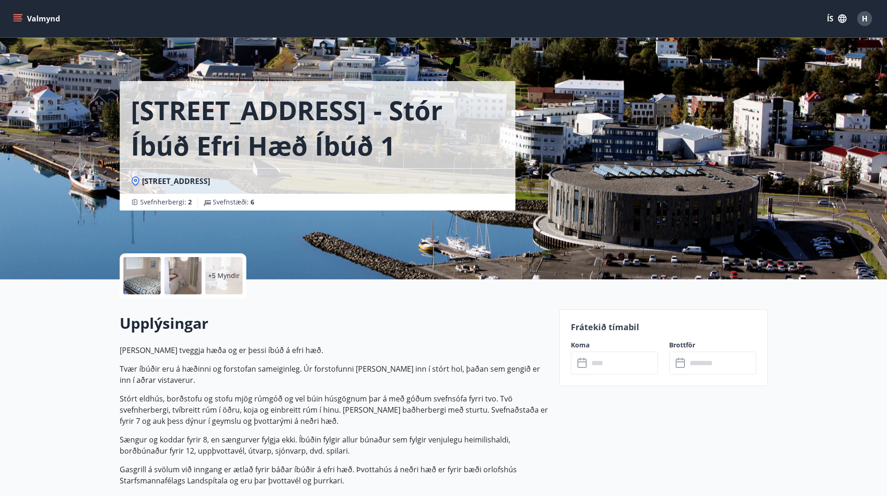
click at [220, 277] on p "+5 Myndir" at bounding box center [224, 275] width 32 height 9
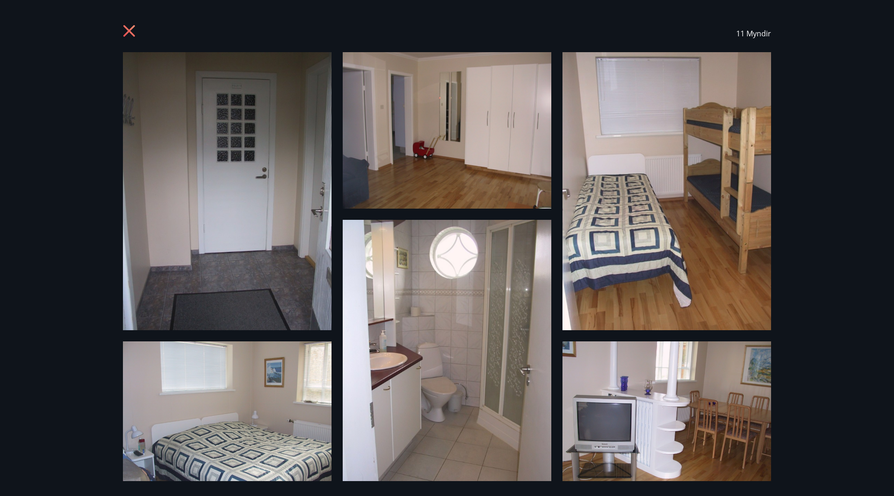
click at [126, 30] on icon at bounding box center [130, 32] width 15 height 15
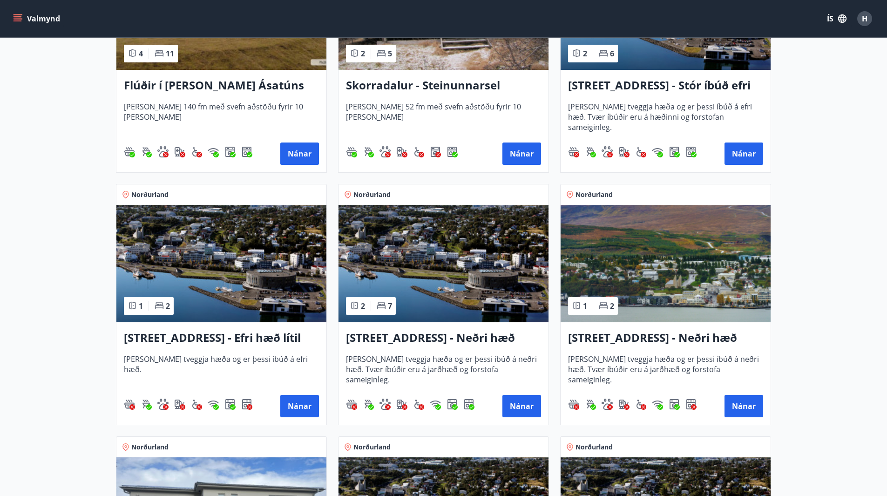
scroll to position [698, 0]
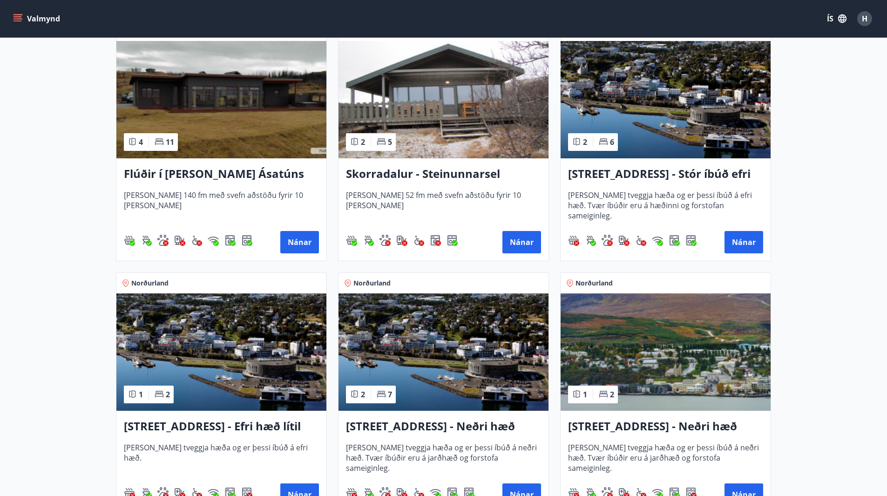
click at [263, 426] on h3 "[STREET_ADDRESS] - Efri hæð lítil íbúð 2" at bounding box center [221, 426] width 195 height 17
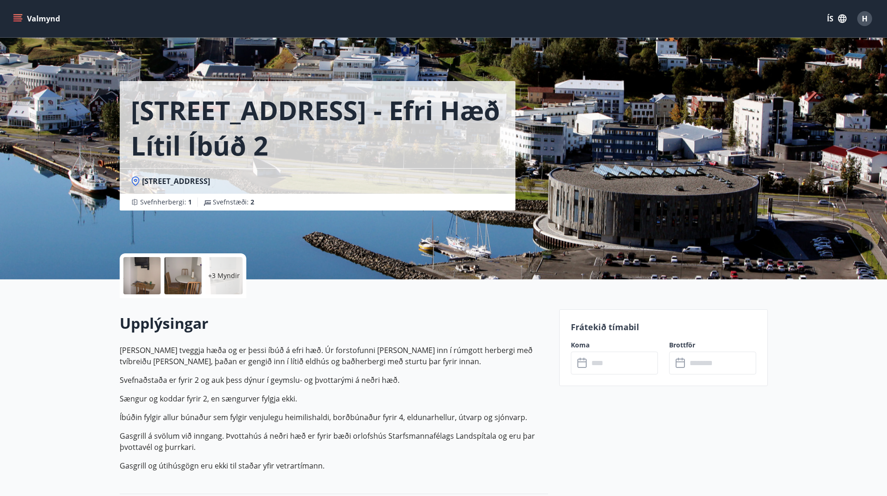
click at [215, 271] on p "+3 Myndir" at bounding box center [224, 275] width 32 height 9
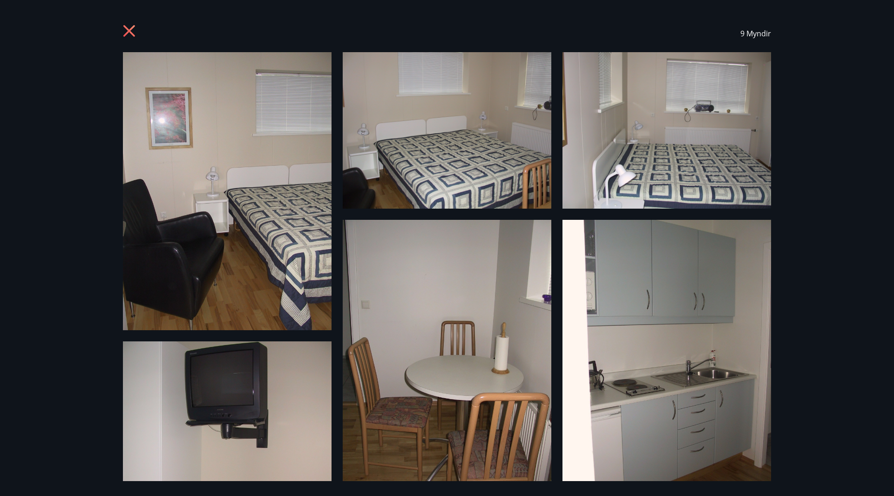
click at [125, 30] on icon at bounding box center [130, 32] width 15 height 15
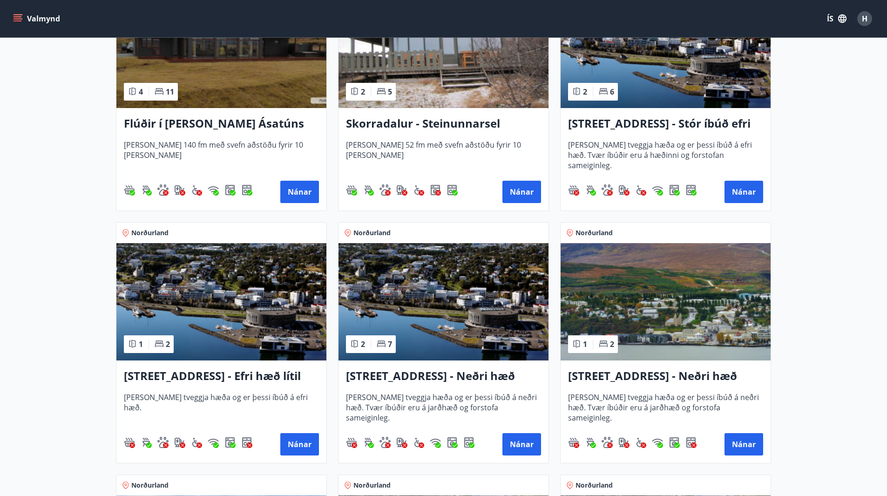
scroll to position [745, 0]
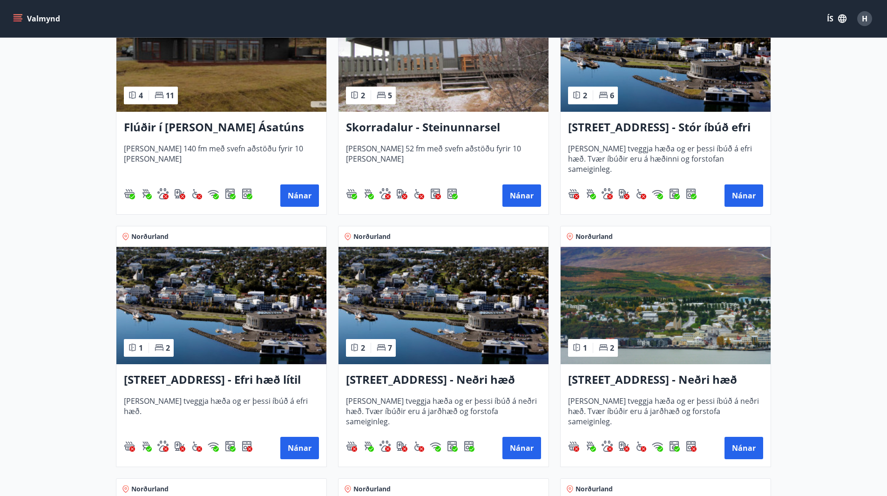
click at [461, 381] on h3 "[STREET_ADDRESS] - Neðri hæð íbúð 3" at bounding box center [443, 380] width 195 height 17
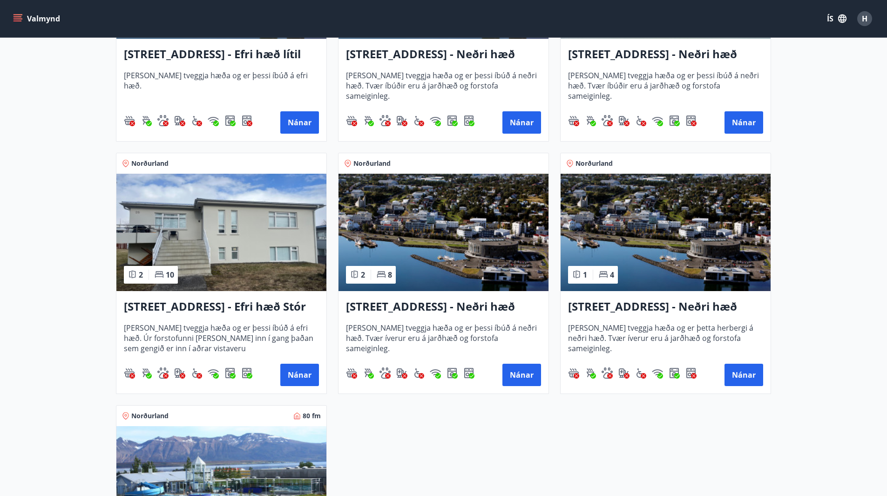
scroll to position [1071, 0]
click at [244, 308] on h3 "[STREET_ADDRESS] - Efri hæð Stór íbúð 1" at bounding box center [221, 306] width 195 height 17
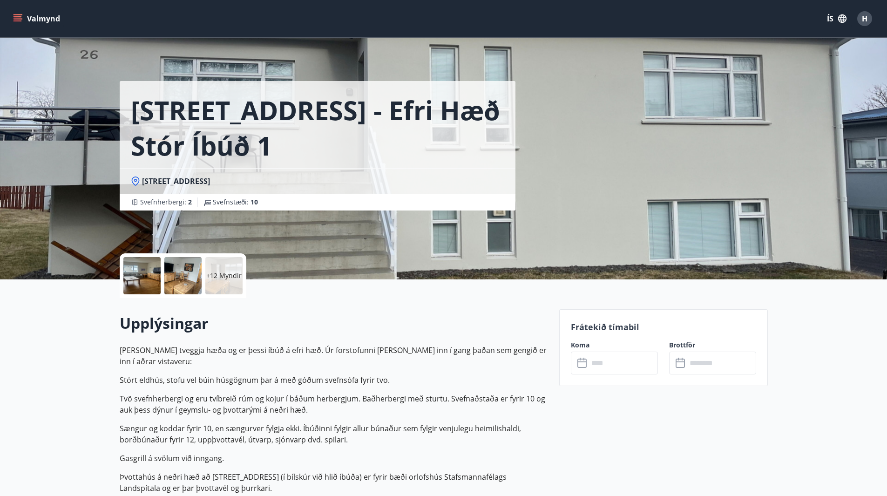
click at [140, 284] on div at bounding box center [141, 275] width 37 height 37
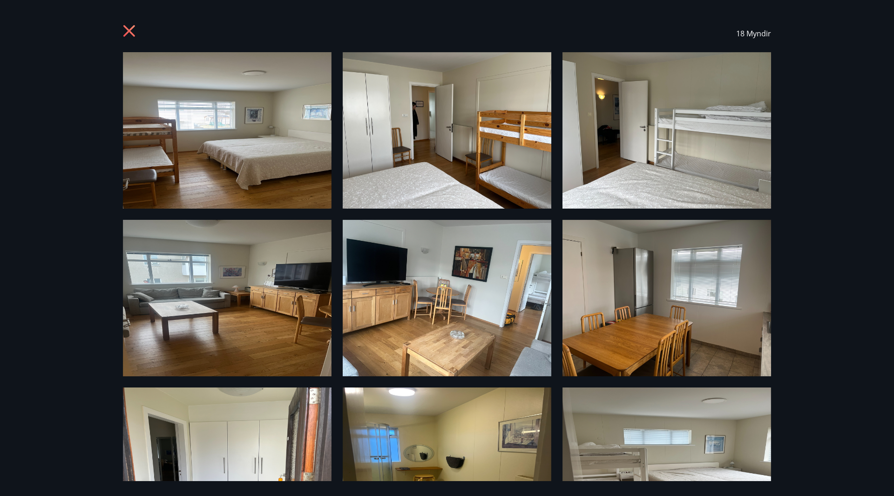
click at [126, 29] on icon at bounding box center [130, 32] width 15 height 15
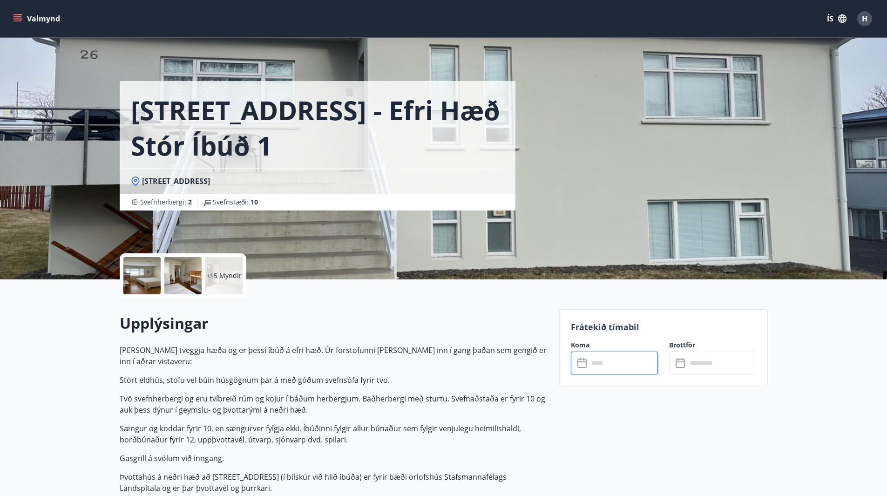
click at [602, 365] on input "text" at bounding box center [623, 363] width 69 height 23
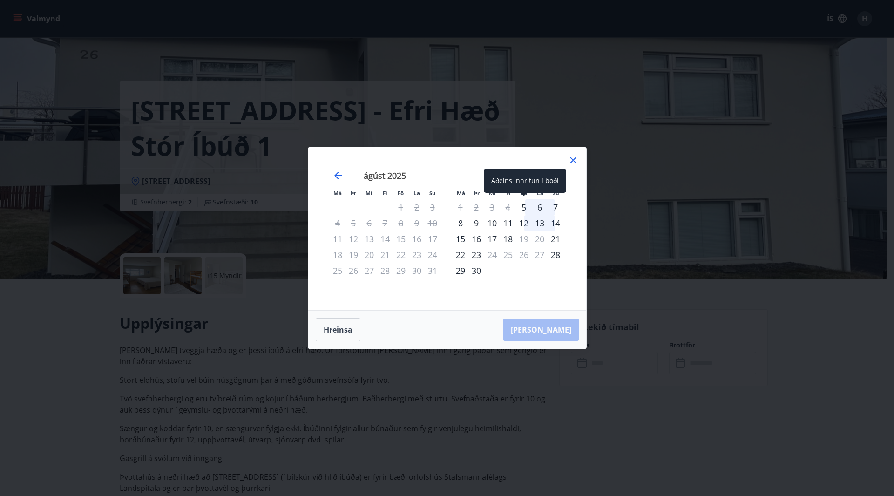
click at [523, 208] on div "5" at bounding box center [524, 207] width 16 height 16
click at [462, 225] on div "8" at bounding box center [461, 223] width 16 height 16
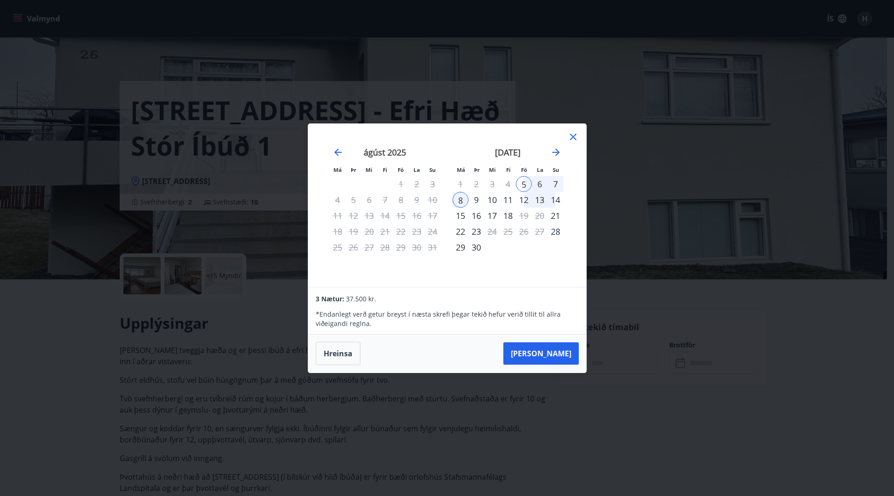
click at [574, 136] on icon at bounding box center [573, 136] width 11 height 11
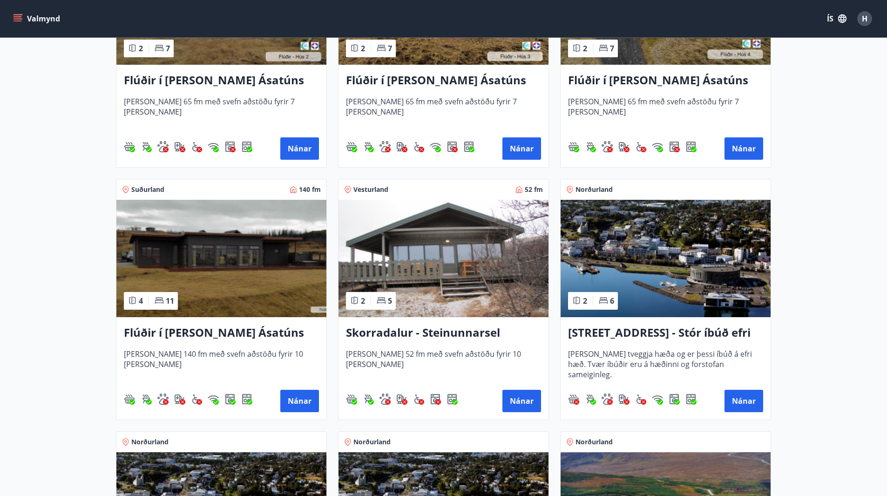
scroll to position [512, 0]
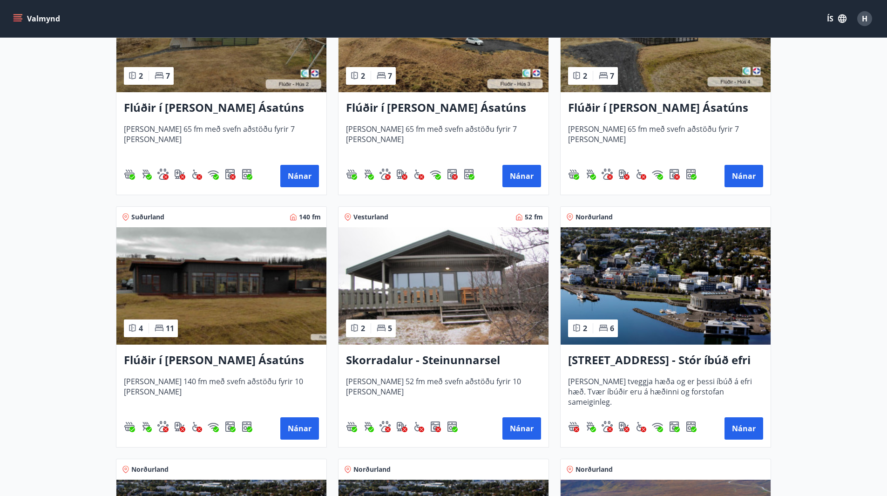
click at [234, 362] on h3 "Flúðir í [PERSON_NAME] Ásatúns hús 5 - [GEOGRAPHIC_DATA] 4" at bounding box center [221, 360] width 195 height 17
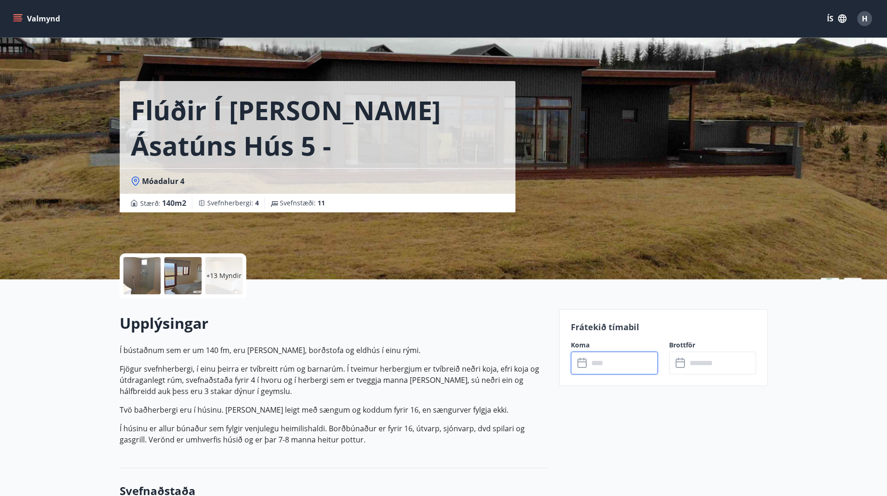
click at [614, 362] on input "text" at bounding box center [623, 363] width 69 height 23
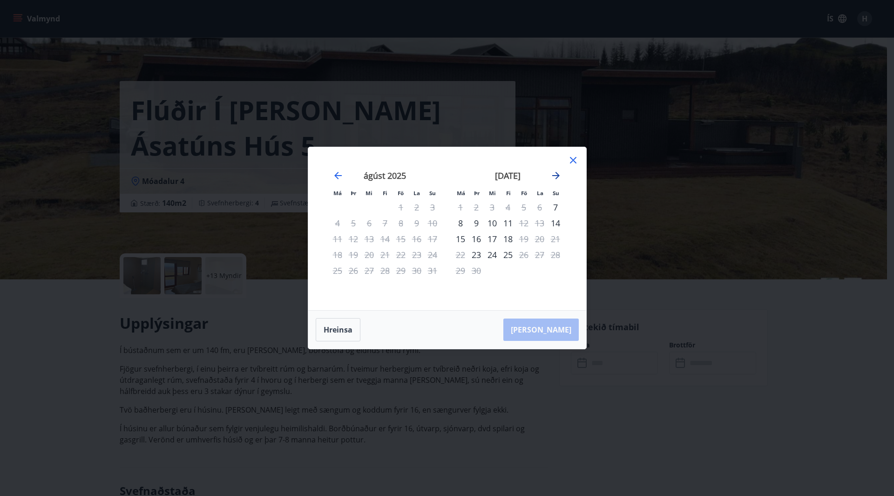
click at [555, 174] on icon "Move forward to switch to the next month." at bounding box center [555, 175] width 11 height 11
click at [558, 174] on icon "Move forward to switch to the next month." at bounding box center [555, 175] width 11 height 11
click at [556, 176] on icon "Move forward to switch to the next month." at bounding box center [555, 175] width 7 height 7
click at [569, 176] on div "nóvember 2025 1 2 3 4 5 6 7 8 9 10 11 12 13 14 15 16 17 18 19 20 21 22 23 24 25…" at bounding box center [571, 234] width 494 height 153
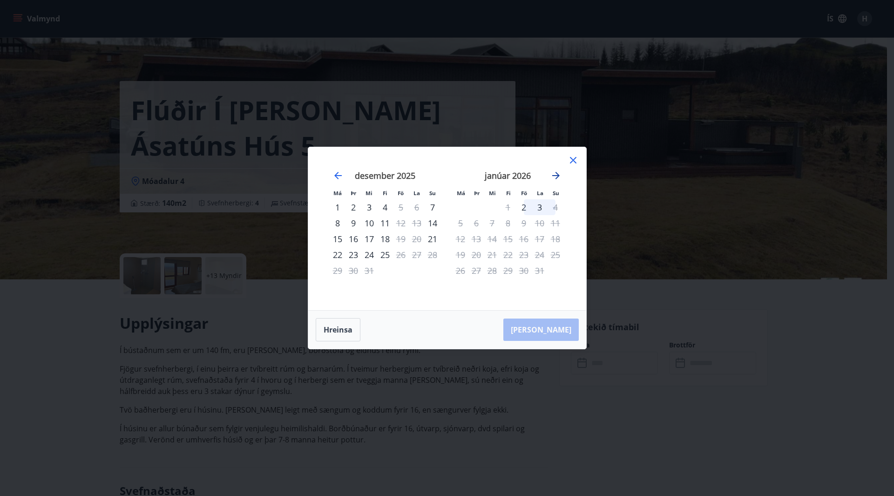
click at [554, 173] on icon "Move forward to switch to the next month." at bounding box center [555, 175] width 11 height 11
click at [339, 176] on icon "Move backward to switch to the previous month." at bounding box center [337, 175] width 11 height 11
click at [339, 176] on icon "Move backward to switch to the previous month." at bounding box center [337, 175] width 7 height 7
click at [340, 176] on icon "Move backward to switch to the previous month." at bounding box center [337, 175] width 7 height 7
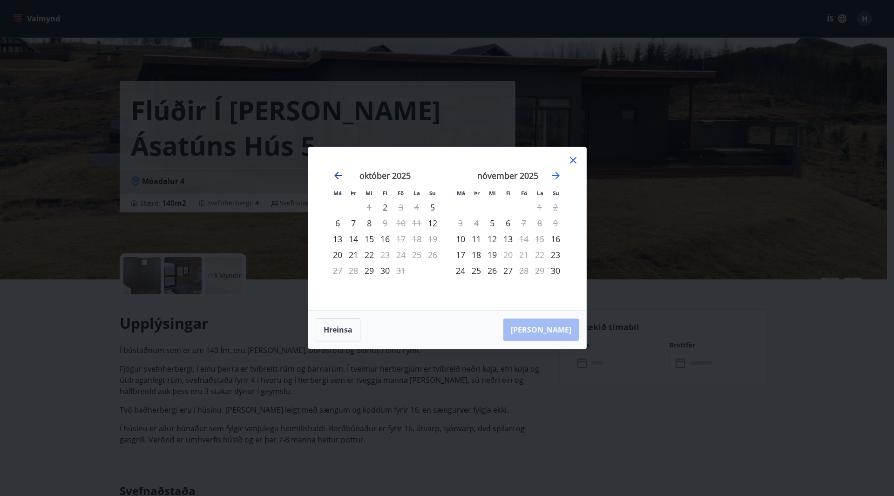
click at [341, 176] on icon "Move backward to switch to the previous month." at bounding box center [337, 175] width 7 height 7
click at [345, 175] on div "[DATE]" at bounding box center [385, 178] width 111 height 41
click at [576, 158] on icon at bounding box center [573, 160] width 11 height 11
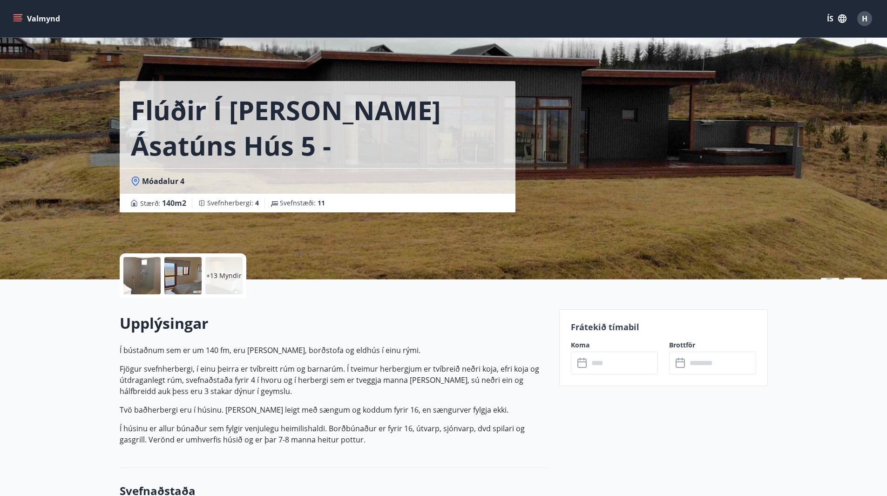
click at [22, 14] on button "Valmynd" at bounding box center [37, 18] width 53 height 17
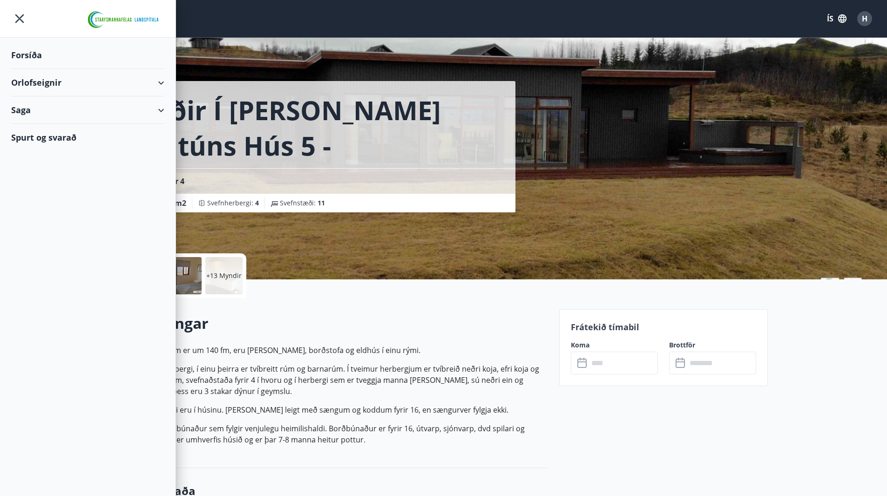
click at [33, 55] on div "Forsíða" at bounding box center [87, 54] width 153 height 27
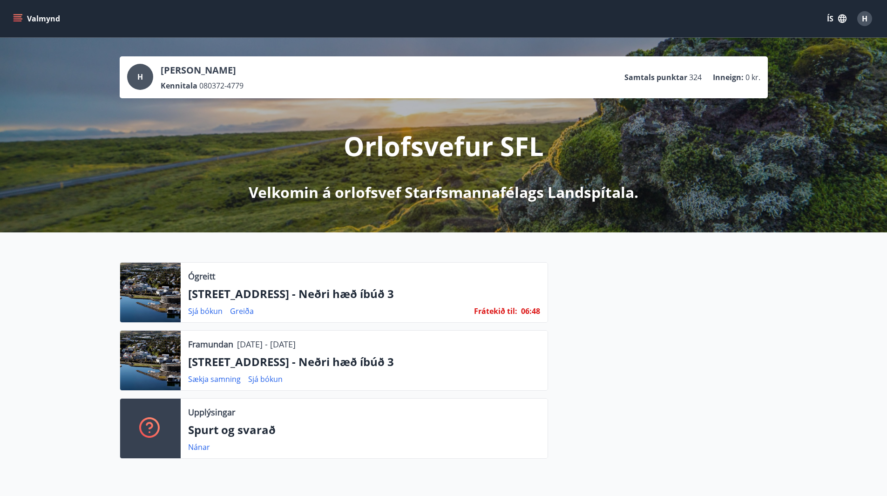
click at [47, 16] on button "Valmynd" at bounding box center [37, 18] width 53 height 17
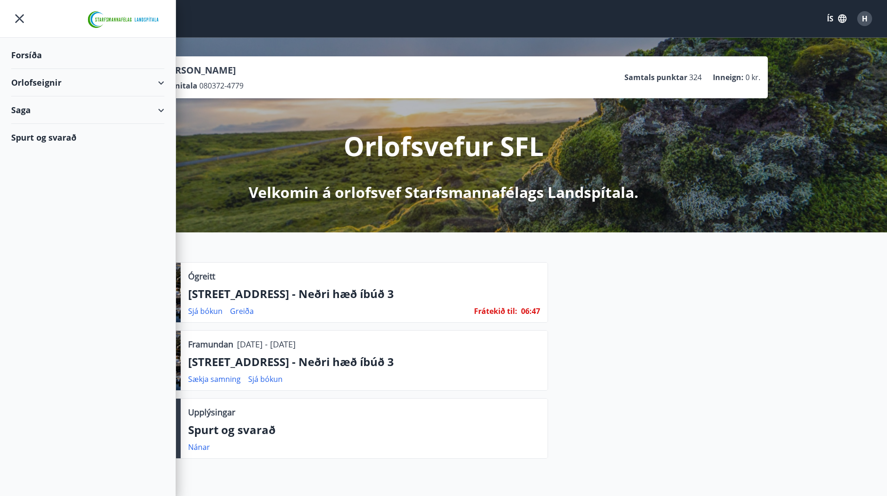
click at [163, 84] on div "Orlofseignir" at bounding box center [87, 82] width 153 height 27
click at [161, 150] on div "Saga" at bounding box center [87, 148] width 153 height 27
click at [42, 171] on div "Bókanir" at bounding box center [88, 173] width 138 height 20
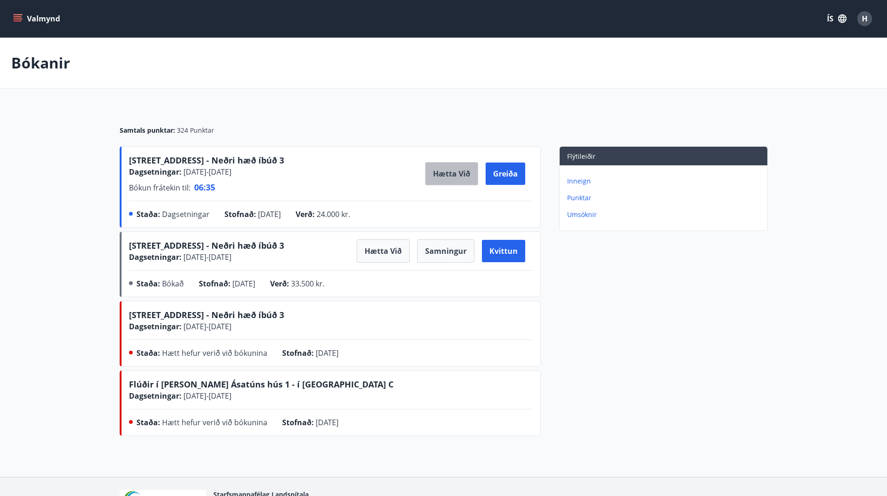
click at [458, 176] on button "Hætta við" at bounding box center [451, 173] width 53 height 23
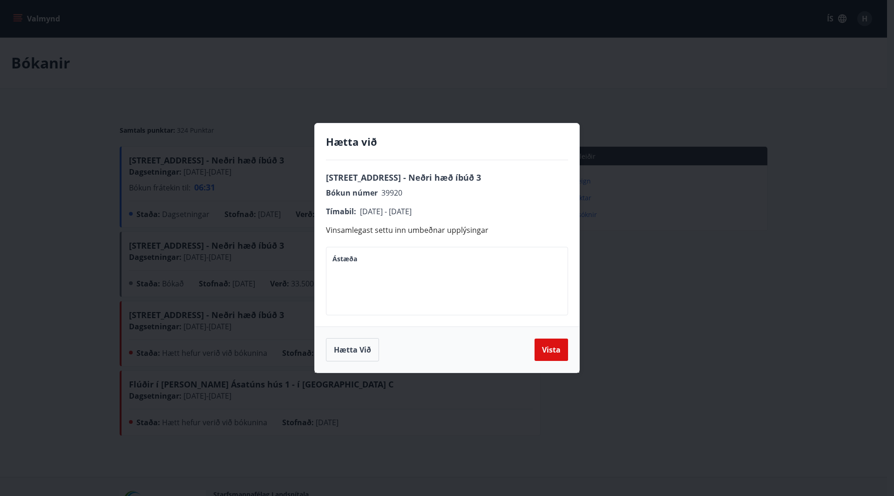
click at [409, 413] on div "Hætta við [STREET_ADDRESS] - Neðri hæð íbúð 3 Bókun númer 39920 Tímabil : [DATE…" at bounding box center [447, 248] width 894 height 496
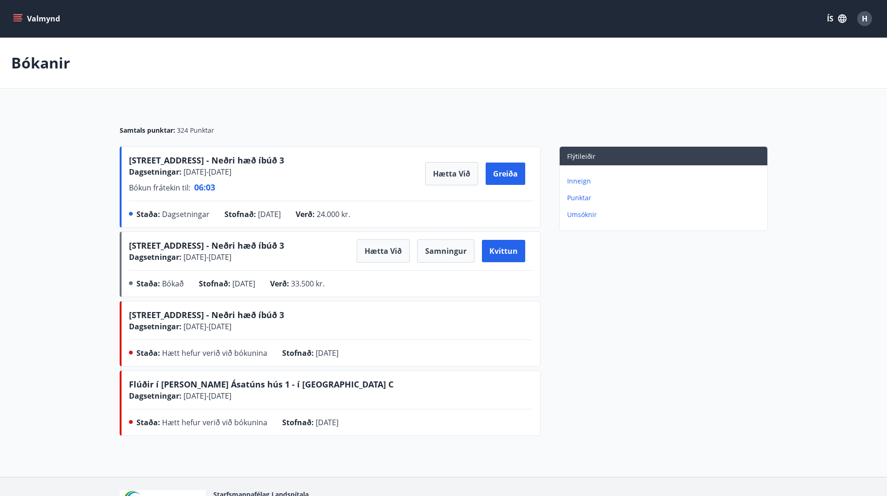
click at [40, 21] on button "Valmynd" at bounding box center [37, 18] width 53 height 17
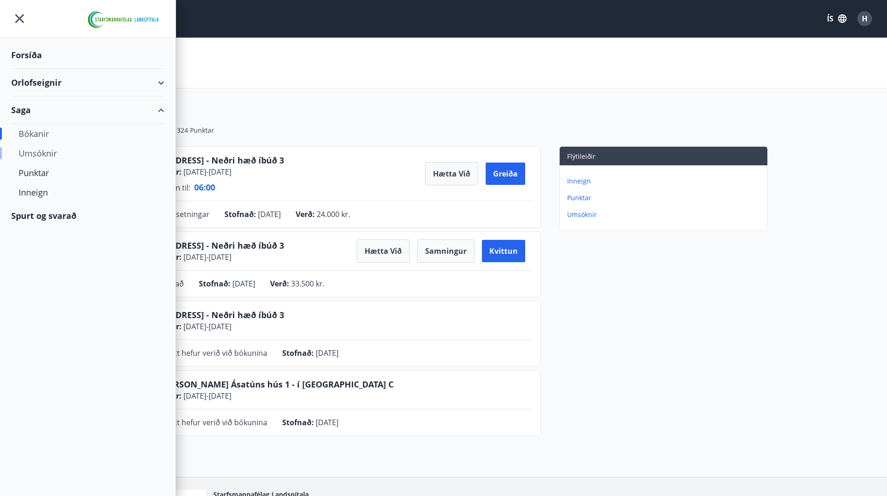
click at [47, 156] on div "Umsóknir" at bounding box center [88, 153] width 138 height 20
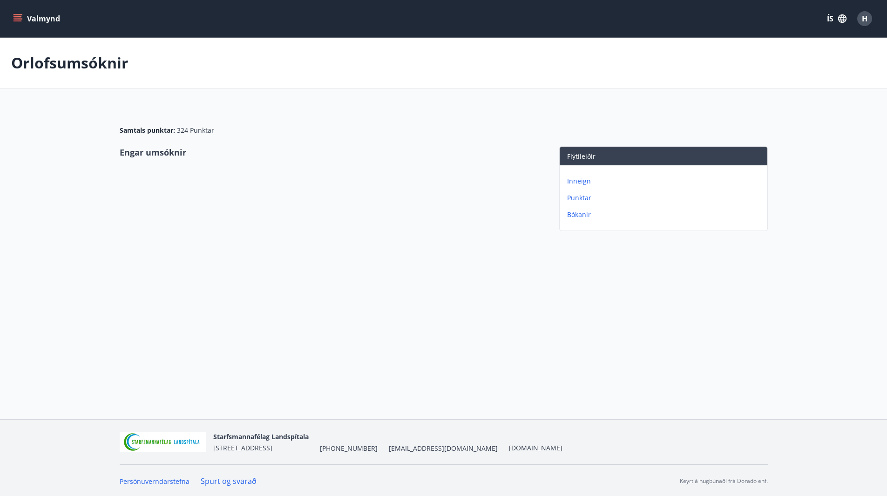
click at [582, 212] on p "Bókanir" at bounding box center [665, 214] width 196 height 9
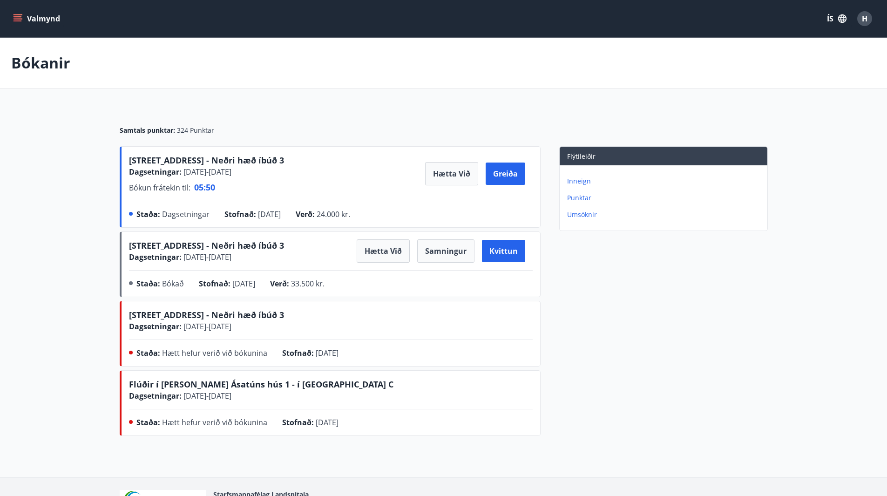
click at [583, 180] on p "Inneign" at bounding box center [665, 180] width 196 height 9
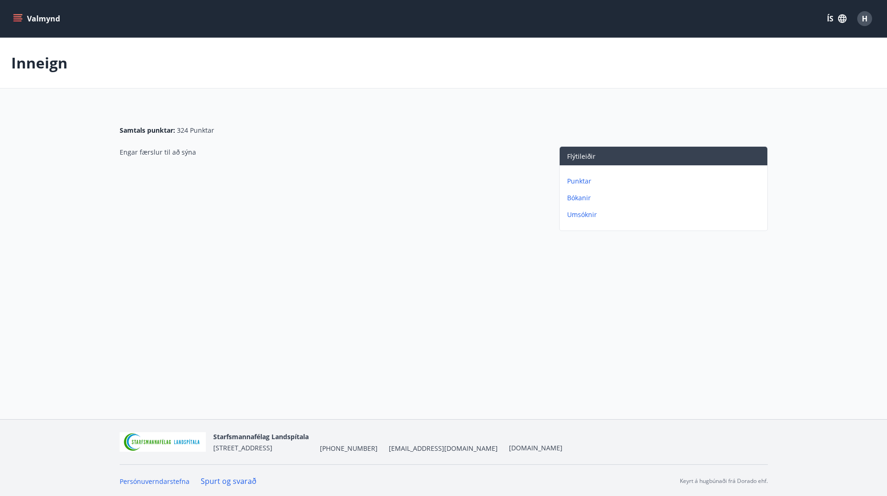
click at [14, 17] on icon "menu" at bounding box center [18, 16] width 8 height 1
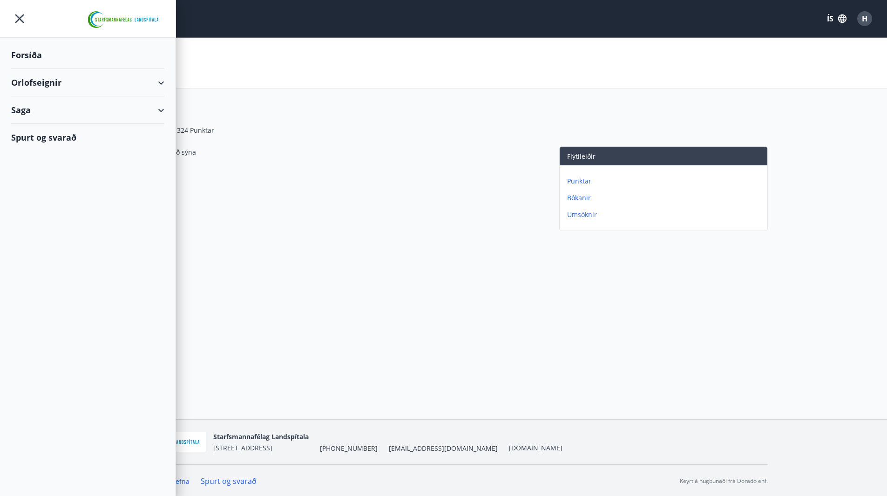
click at [54, 130] on div "Spurt og svarað" at bounding box center [87, 137] width 153 height 27
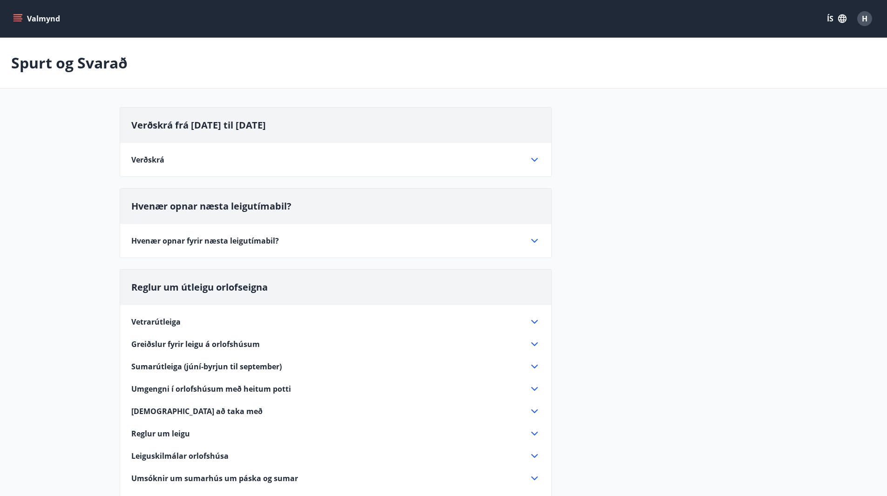
click at [537, 239] on icon at bounding box center [534, 241] width 7 height 4
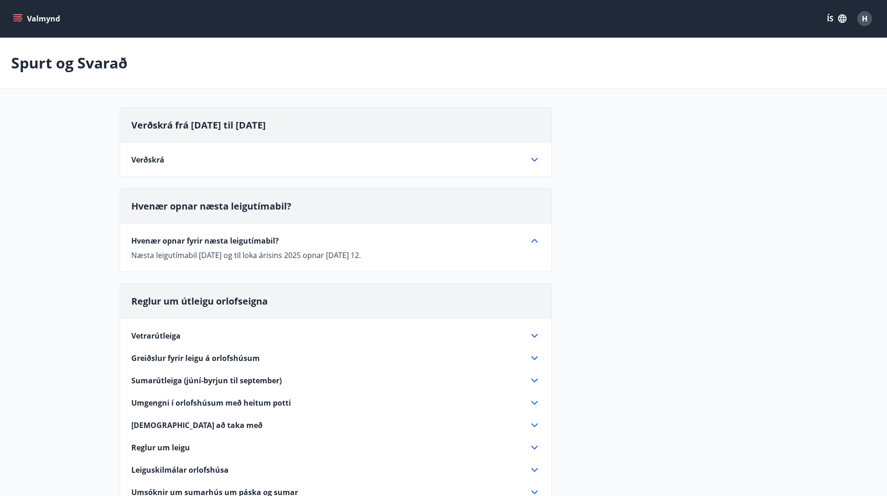
click at [534, 336] on icon at bounding box center [534, 336] width 7 height 4
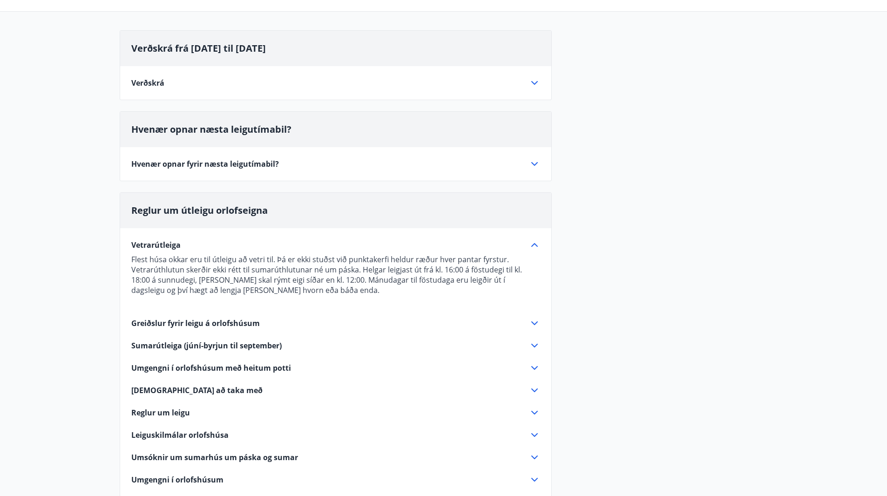
scroll to position [93, 0]
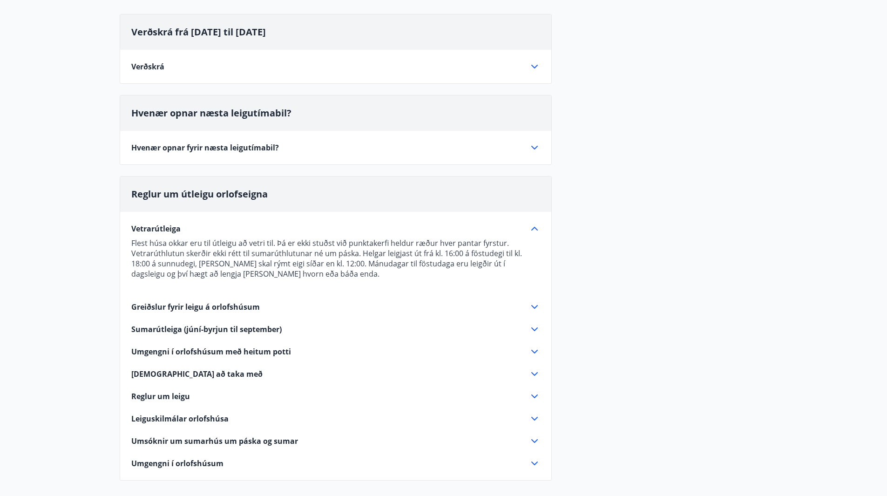
click at [536, 397] on icon at bounding box center [534, 396] width 11 height 11
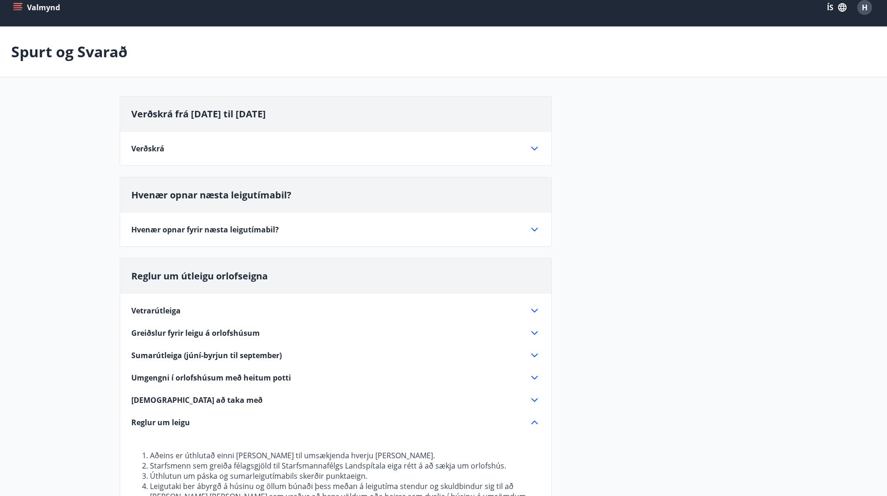
scroll to position [0, 0]
